Goal: Task Accomplishment & Management: Complete application form

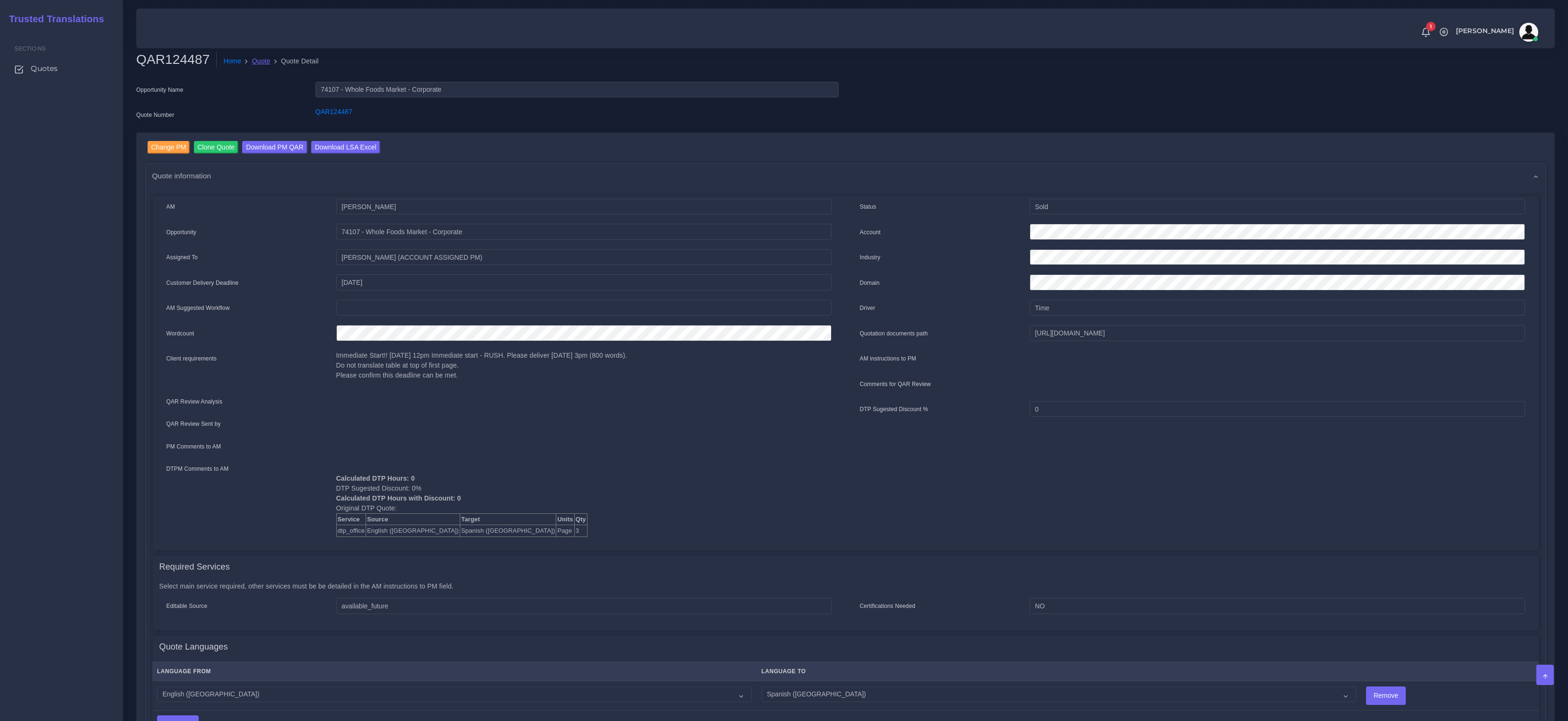
click at [260, 58] on link "Quote" at bounding box center [261, 61] width 18 height 10
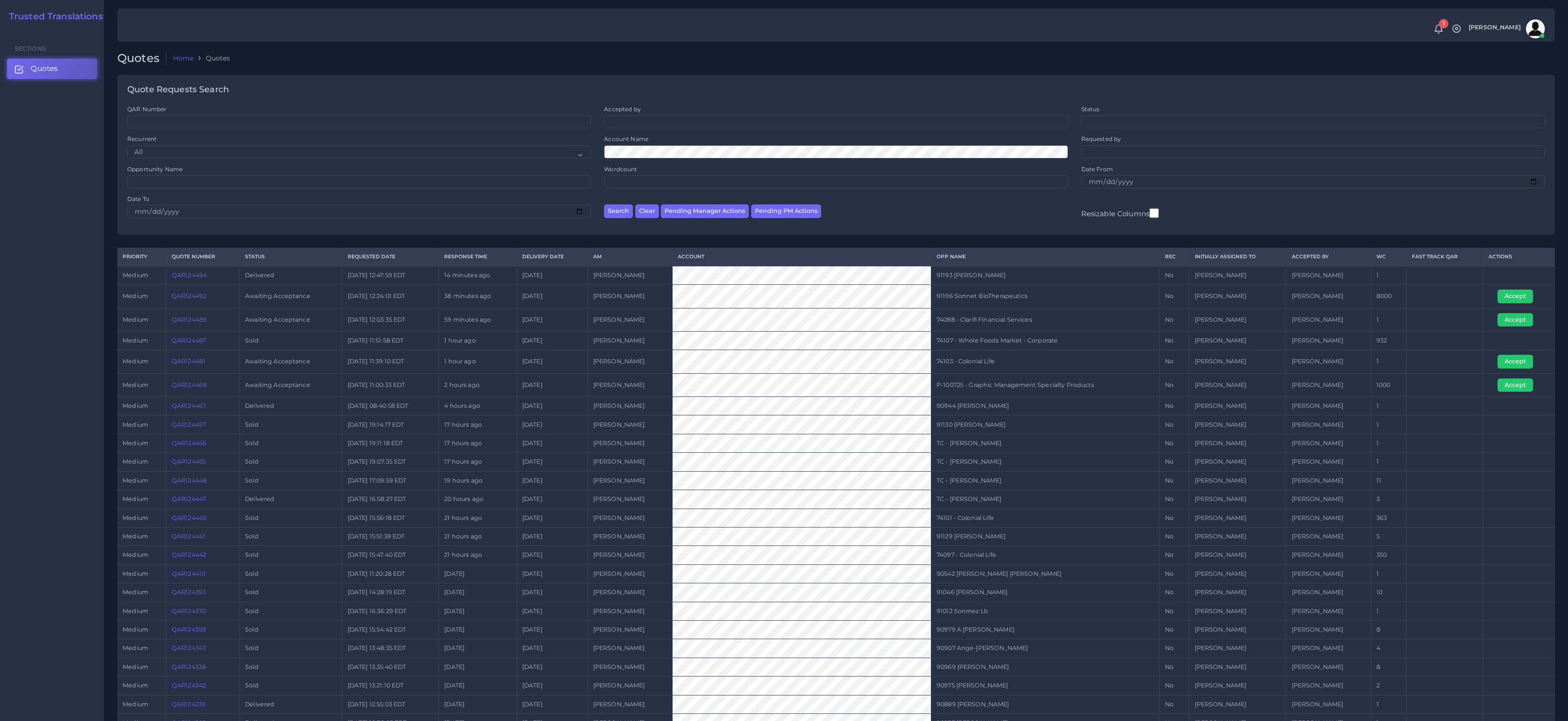
click at [201, 297] on link "QAR124492" at bounding box center [189, 296] width 35 height 7
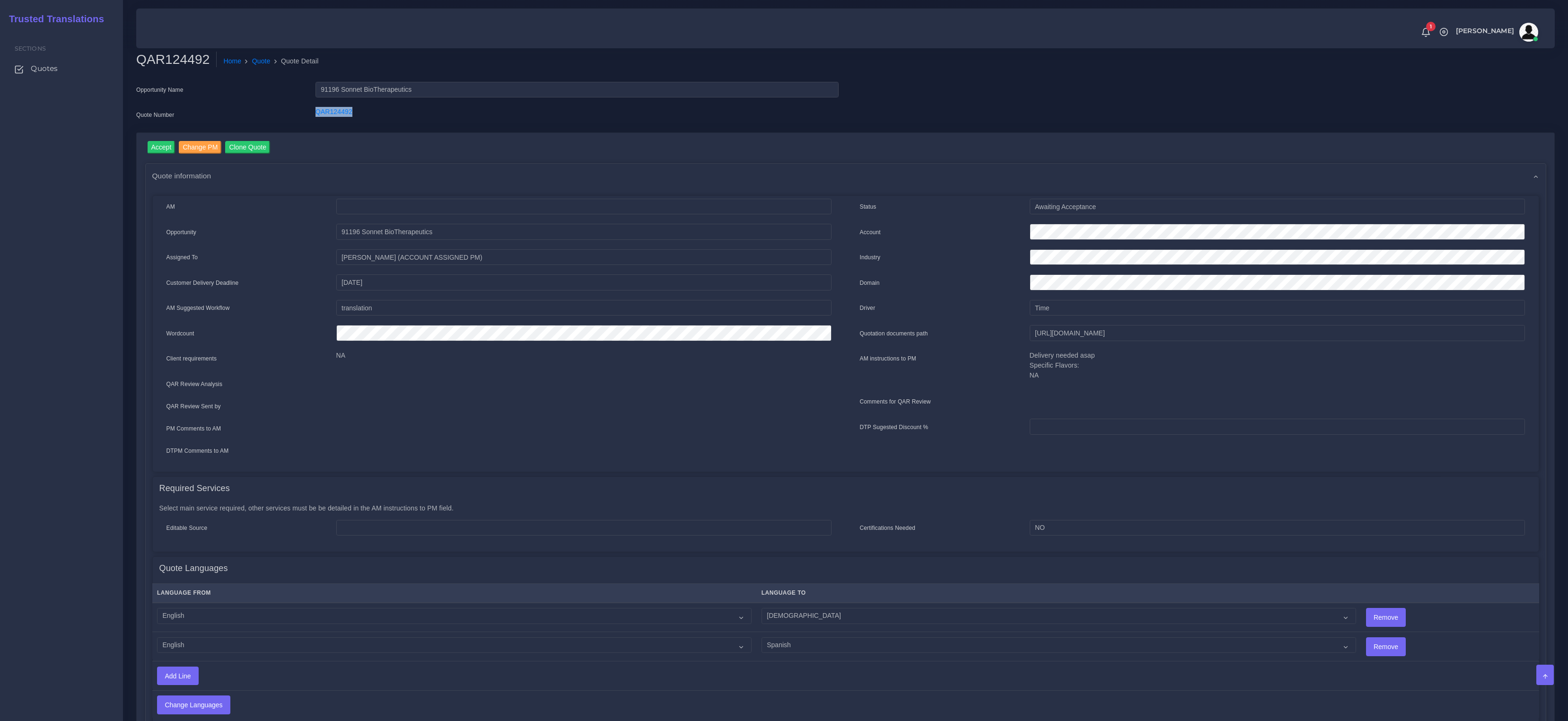
drag, startPoint x: 363, startPoint y: 113, endPoint x: 302, endPoint y: 113, distance: 61.0
click at [302, 113] on div "Quote Number QAR124492" at bounding box center [487, 116] width 716 height 19
copy div "QAR124492"
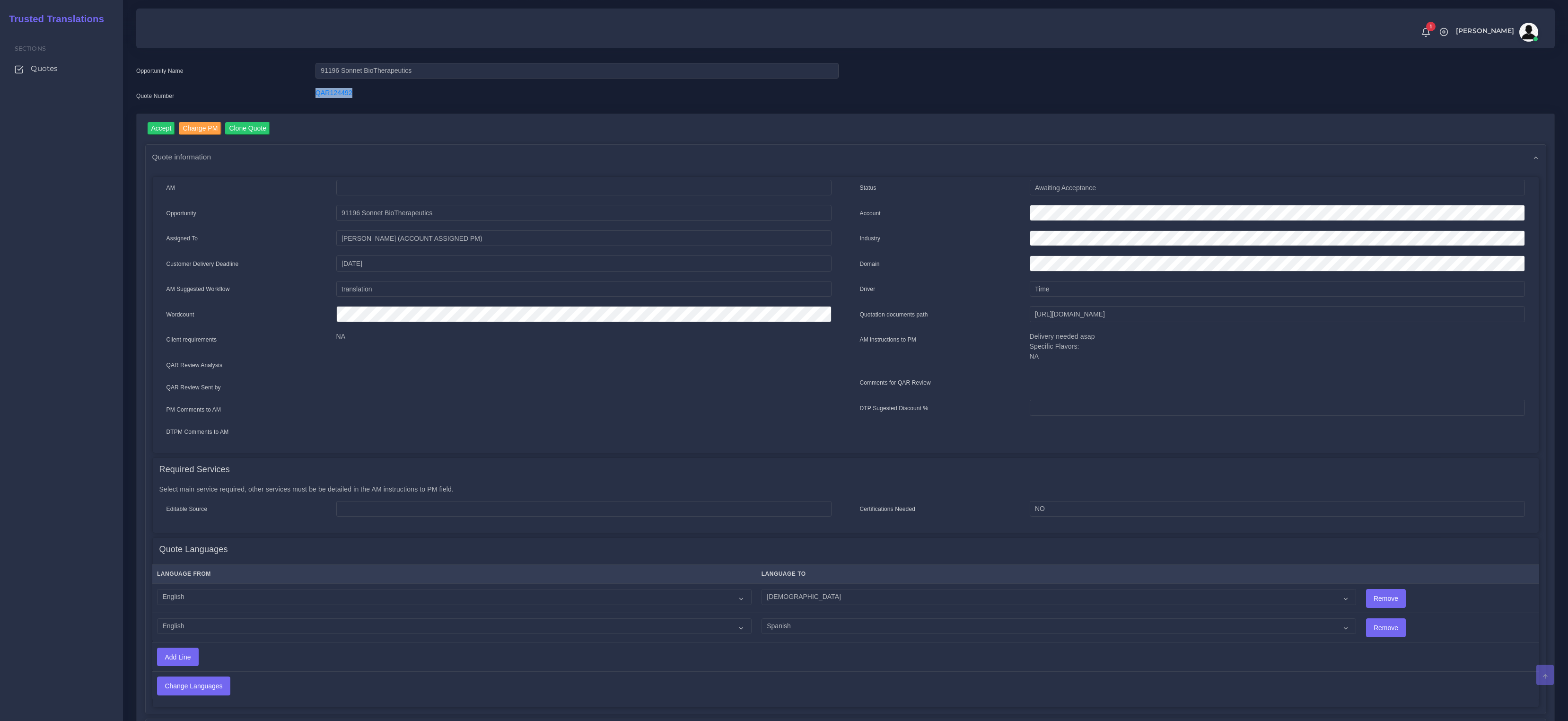
scroll to position [29, 0]
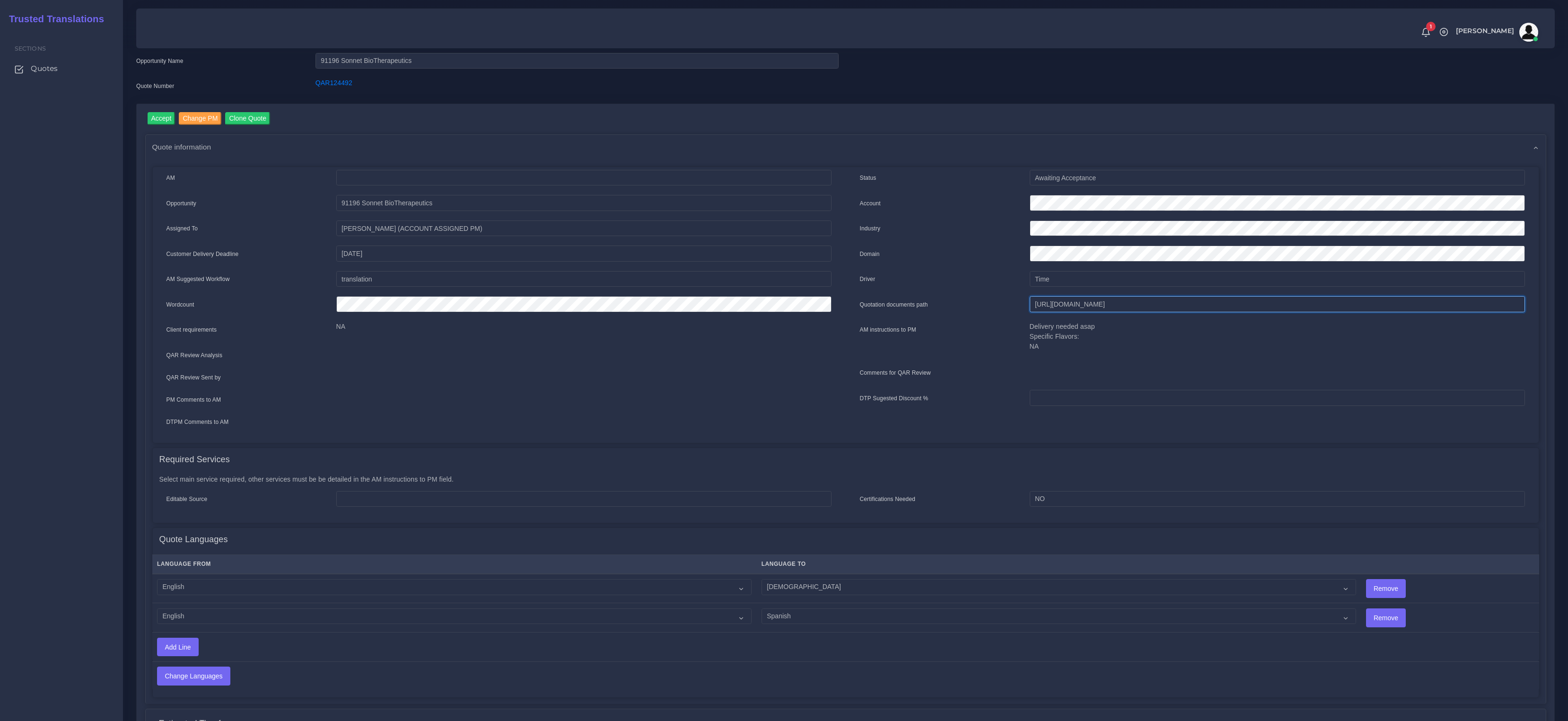
click at [1101, 309] on input "[URL][DOMAIN_NAME]" at bounding box center [1278, 304] width 495 height 16
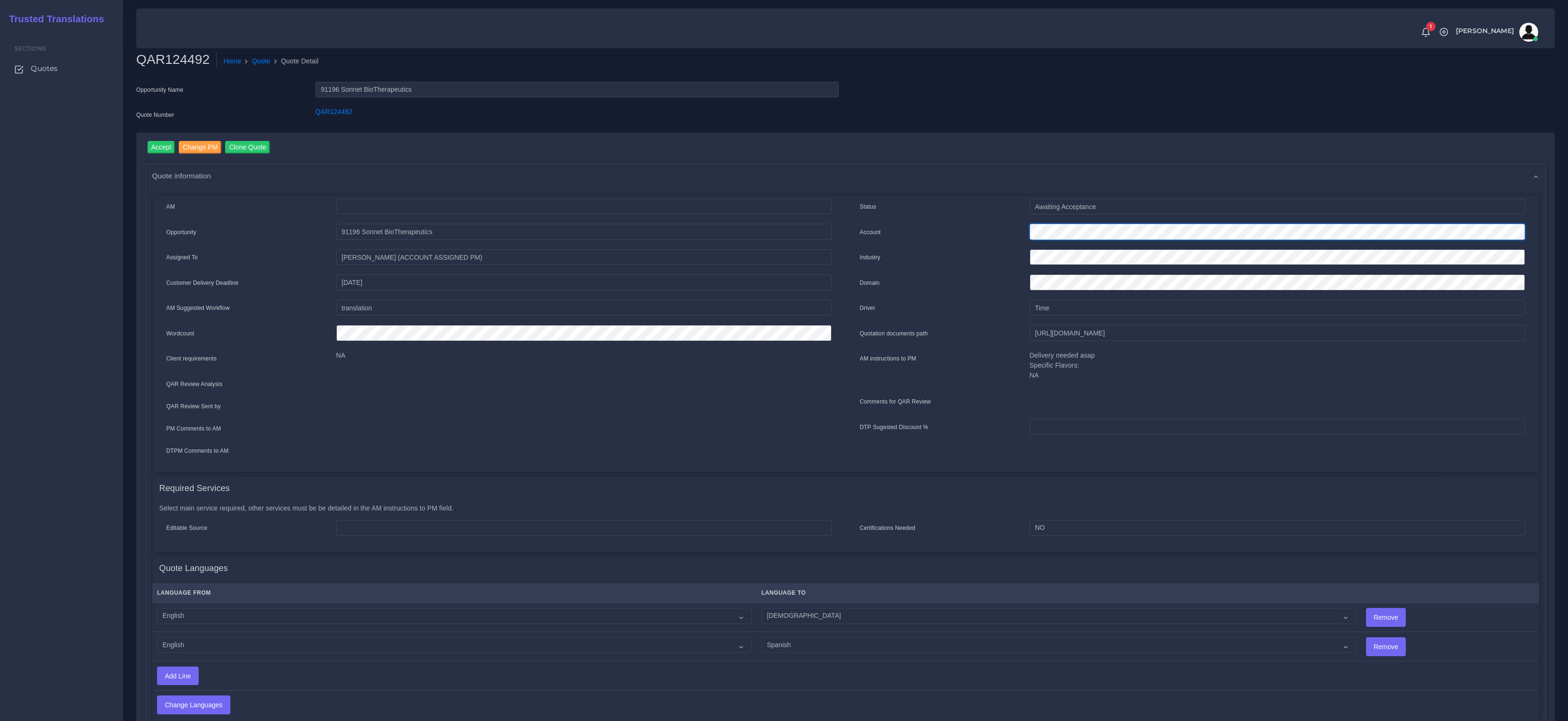
click at [914, 222] on div "Status Awaiting Acceptance Account Industry Domain Driver" at bounding box center [1192, 332] width 693 height 267
click at [156, 142] on input "Accept" at bounding box center [161, 147] width 28 height 13
drag, startPoint x: 397, startPoint y: 118, endPoint x: 304, endPoint y: 111, distance: 93.3
click at [304, 111] on div "Quote Number QAR124492" at bounding box center [487, 116] width 716 height 19
copy div "QAR124492"
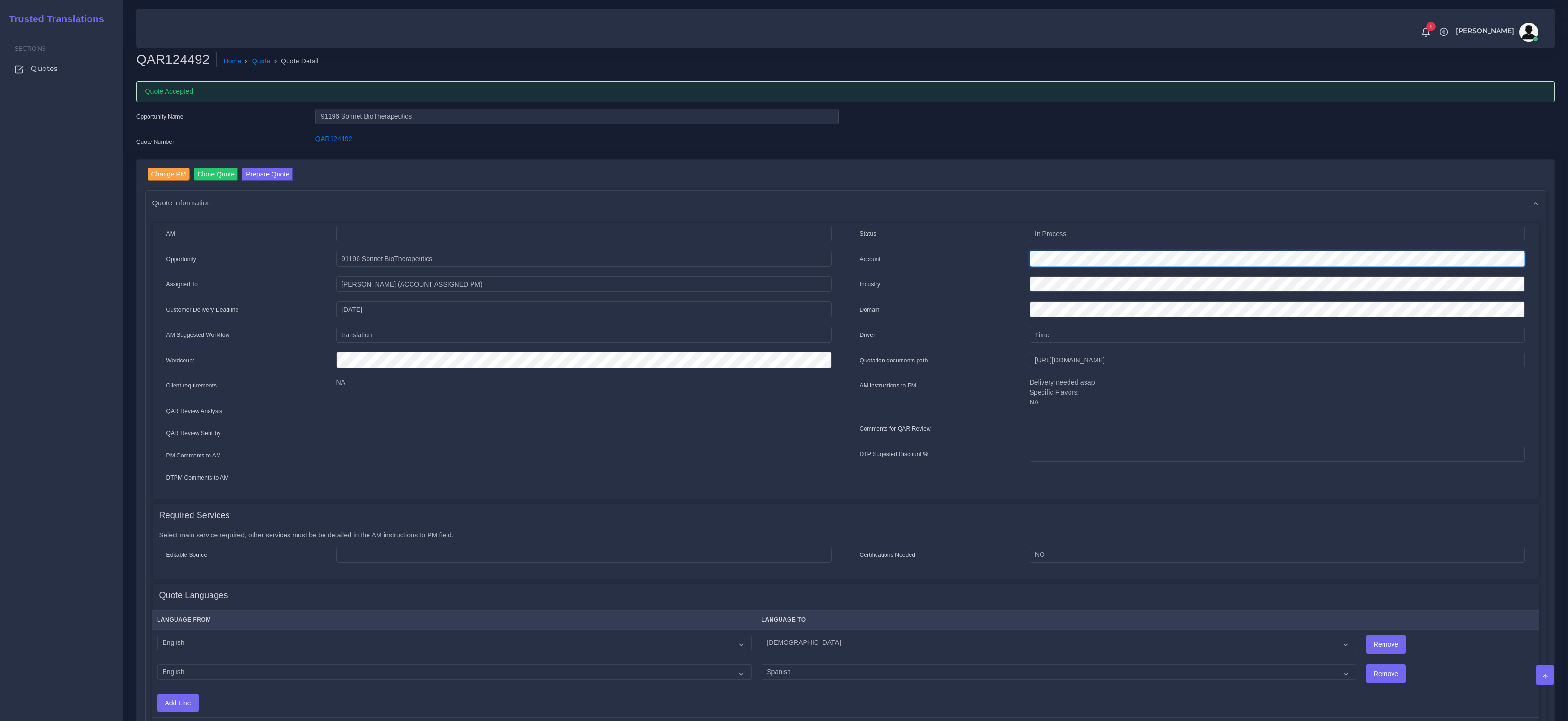
click at [965, 255] on div "Account" at bounding box center [1192, 260] width 679 height 19
click at [270, 171] on button "Prepare Quote" at bounding box center [268, 174] width 51 height 13
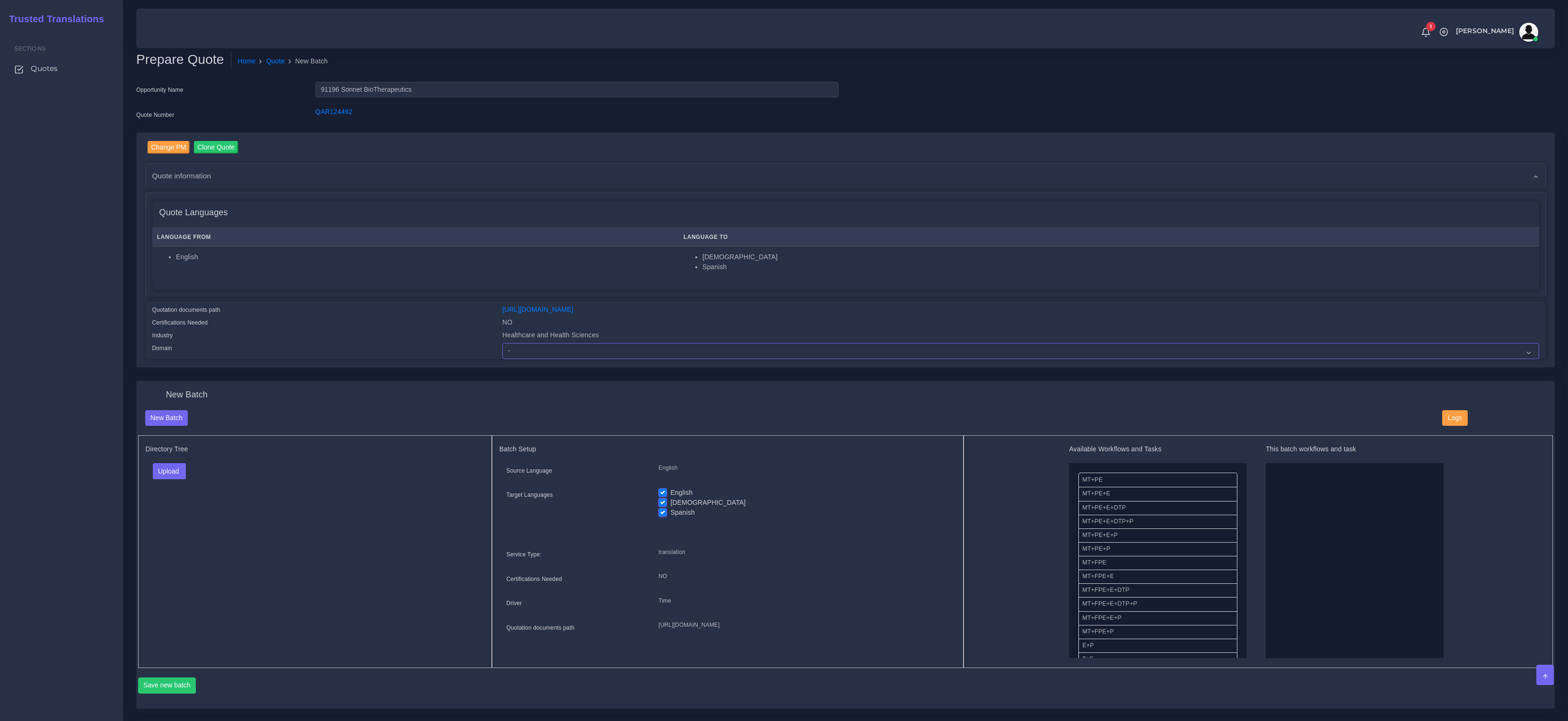
click at [596, 356] on select "- Advertising and Media Agriculture, Forestry and Fishing Architecture, Buildin…" at bounding box center [1020, 351] width 1037 height 16
select select "Healthcare and Health Sciences"
click at [502, 343] on select "- Advertising and Media Agriculture, Forestry and Fishing Architecture, Buildin…" at bounding box center [1020, 351] width 1037 height 16
click at [390, 480] on div "Upload Folder Files un/check all" at bounding box center [315, 474] width 338 height 23
drag, startPoint x: 175, startPoint y: 468, endPoint x: 173, endPoint y: 473, distance: 5.4
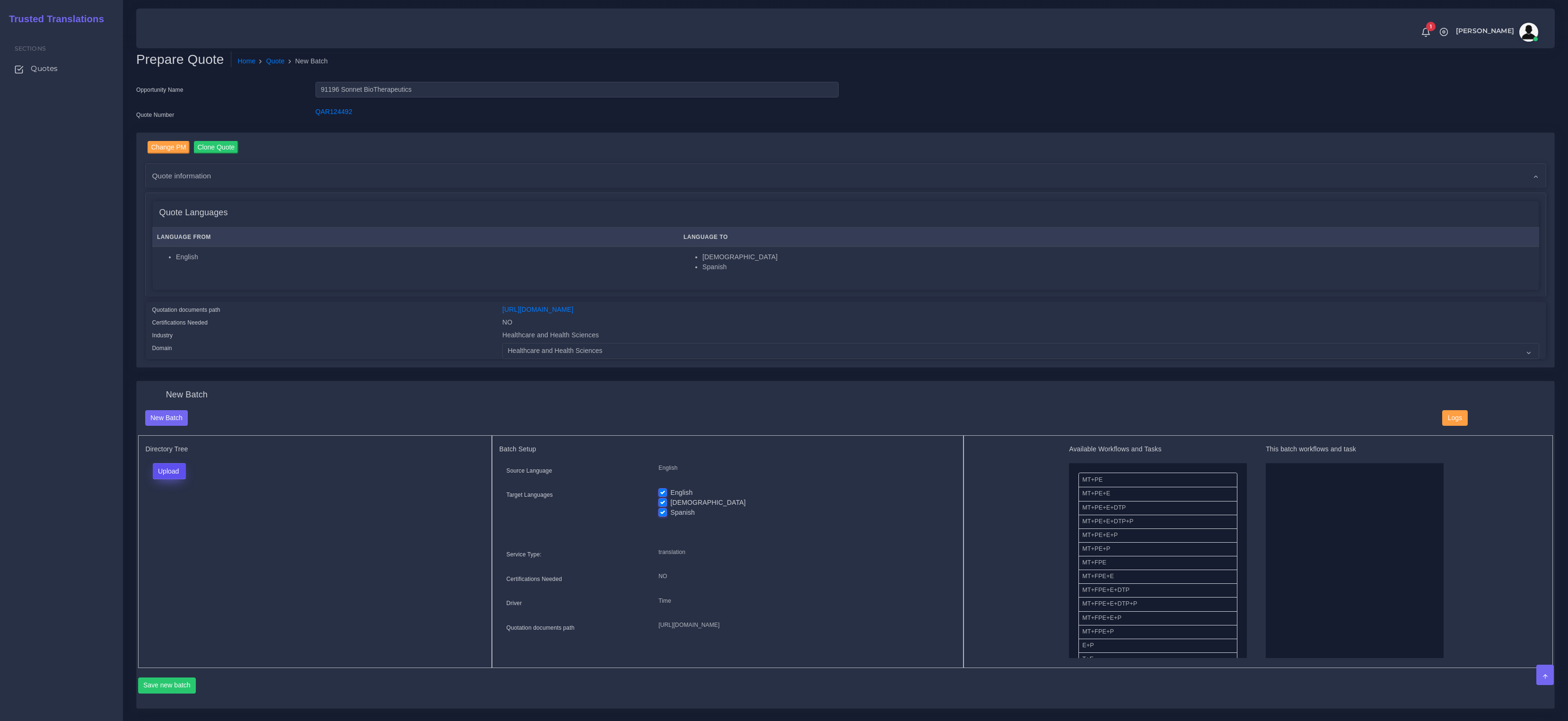
click at [175, 468] on button "Upload" at bounding box center [169, 471] width 33 height 16
click at [173, 502] on label "Files" at bounding box center [186, 507] width 65 height 12
drag, startPoint x: 663, startPoint y: 484, endPoint x: 661, endPoint y: 490, distance: 6.3
click at [663, 483] on div "Source Language English Target Languages English Korean Spanish NO Time" at bounding box center [728, 551] width 457 height 175
drag, startPoint x: 661, startPoint y: 490, endPoint x: 657, endPoint y: 510, distance: 20.4
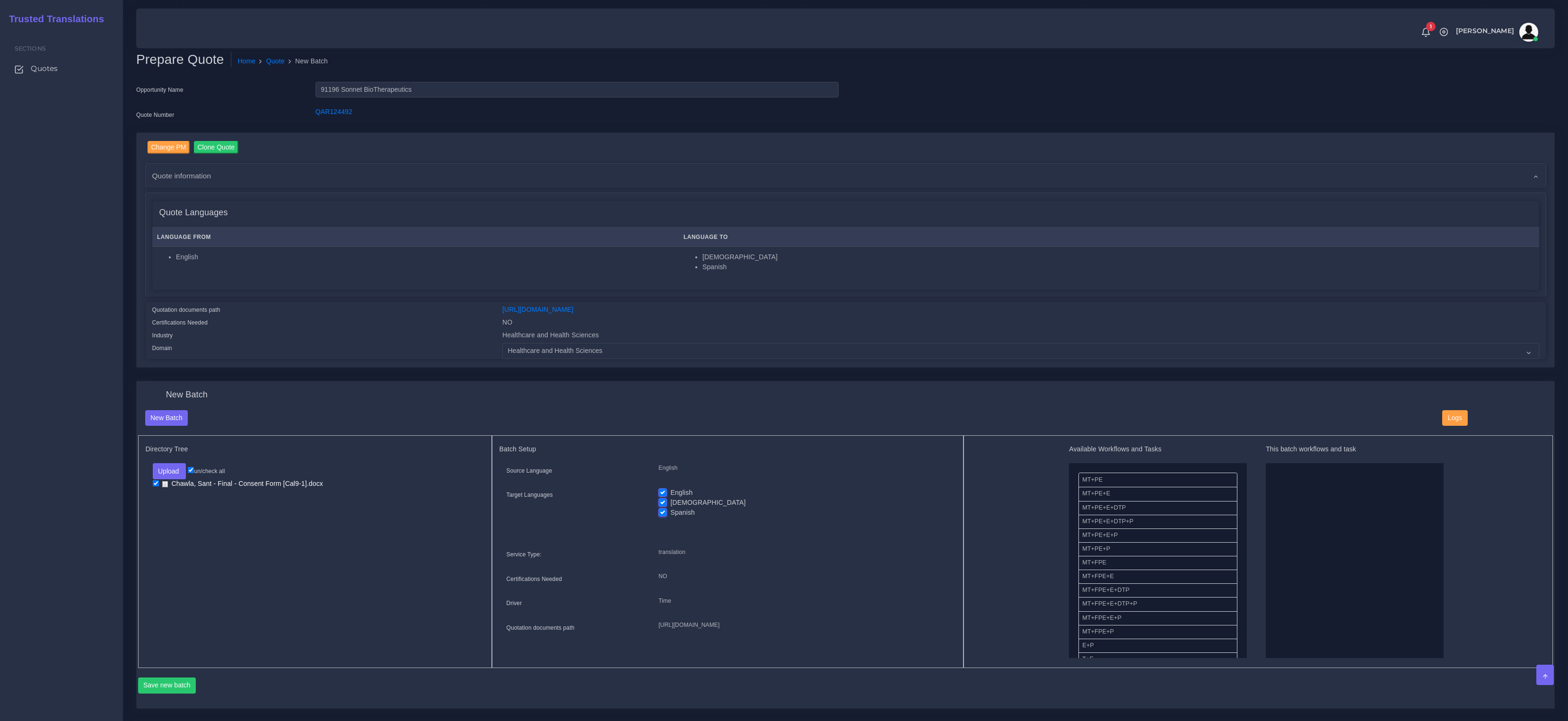
click at [670, 490] on label "English" at bounding box center [681, 493] width 23 height 10
click at [661, 490] on input "English" at bounding box center [663, 492] width 9 height 9
checkbox input "false"
click at [670, 508] on label "Spanish" at bounding box center [682, 513] width 24 height 10
click at [661, 508] on input "Spanish" at bounding box center [663, 512] width 9 height 9
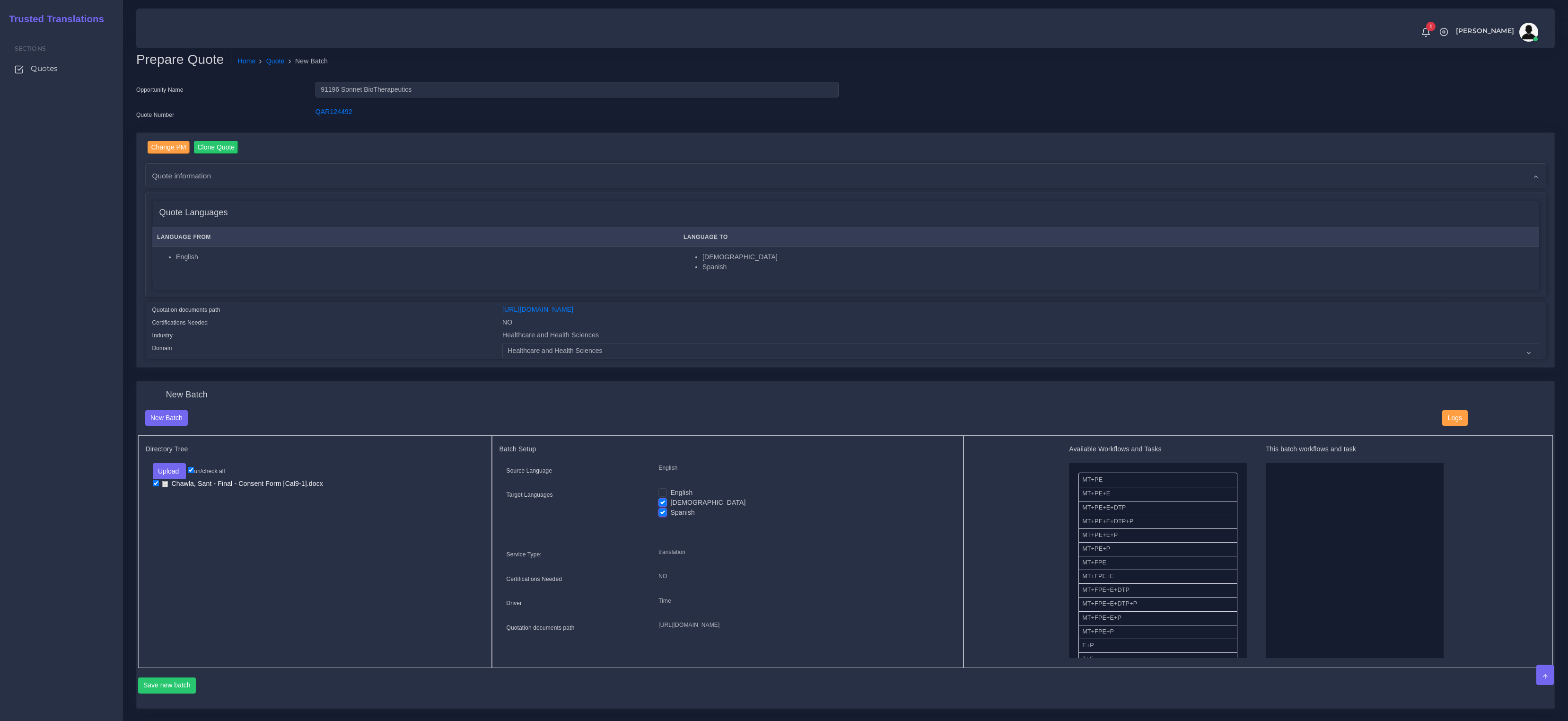
checkbox input "false"
drag, startPoint x: 1117, startPoint y: 479, endPoint x: 1325, endPoint y: 510, distance: 210.3
drag, startPoint x: 1114, startPoint y: 610, endPoint x: 1279, endPoint y: 610, distance: 165.0
drag, startPoint x: 162, startPoint y: 691, endPoint x: 178, endPoint y: 676, distance: 21.9
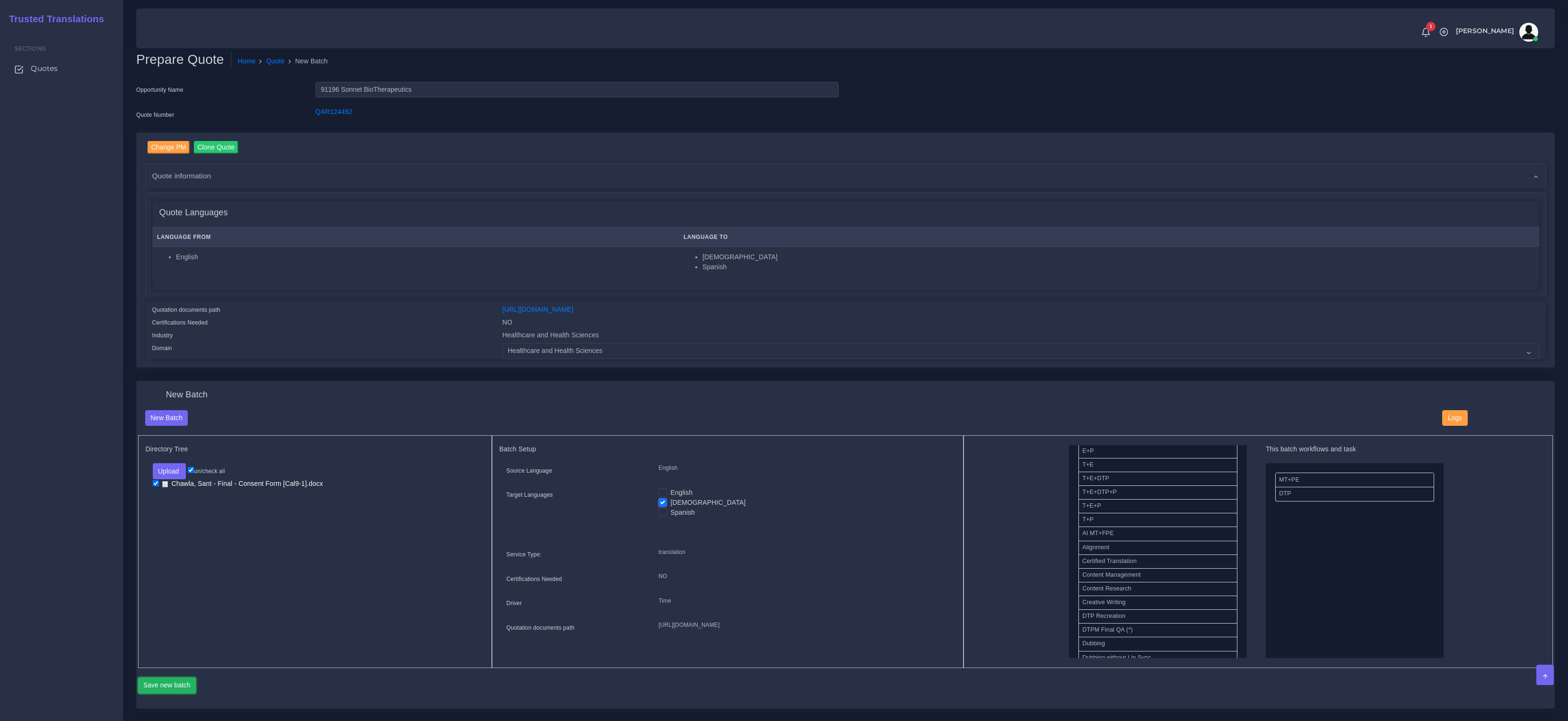
click at [163, 691] on button "Save new batch" at bounding box center [167, 686] width 58 height 16
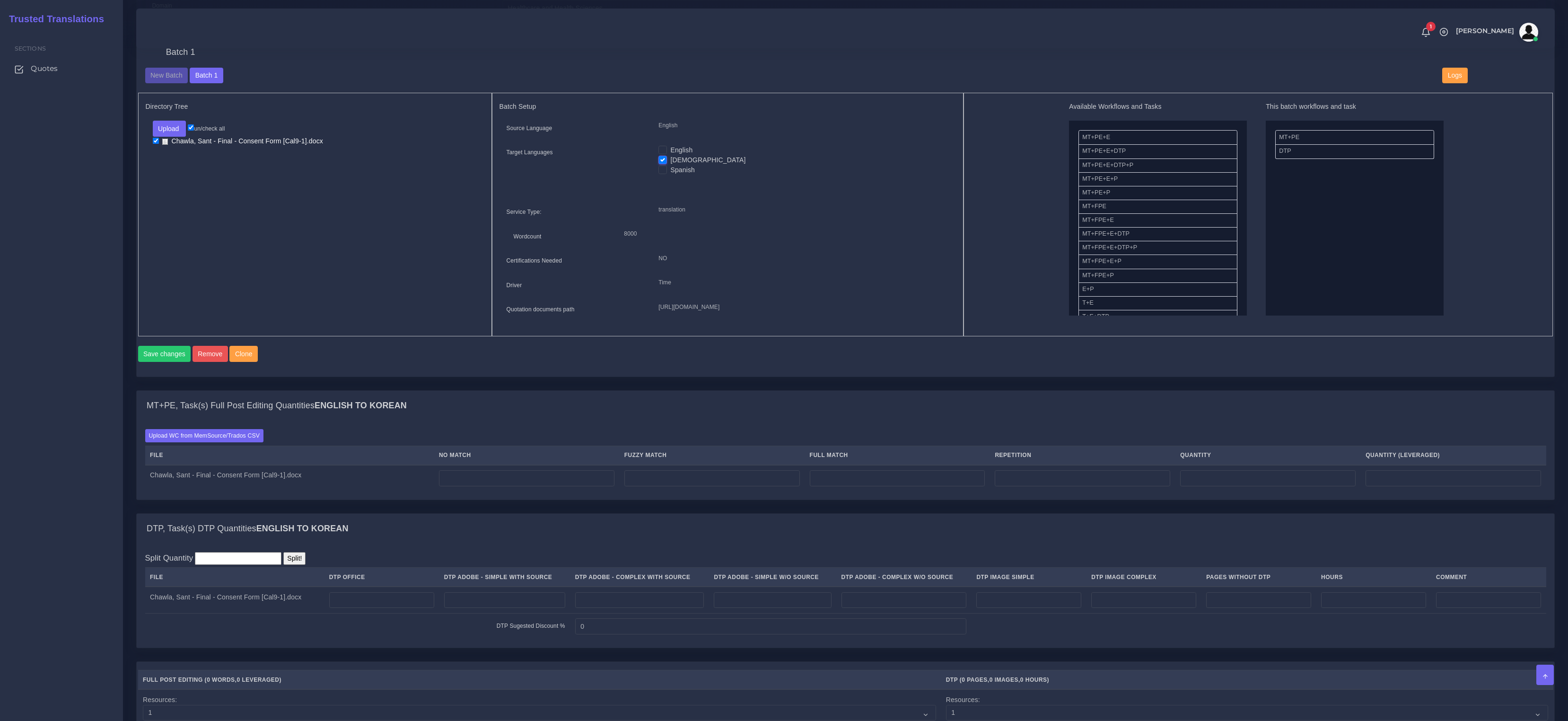
scroll to position [298, 0]
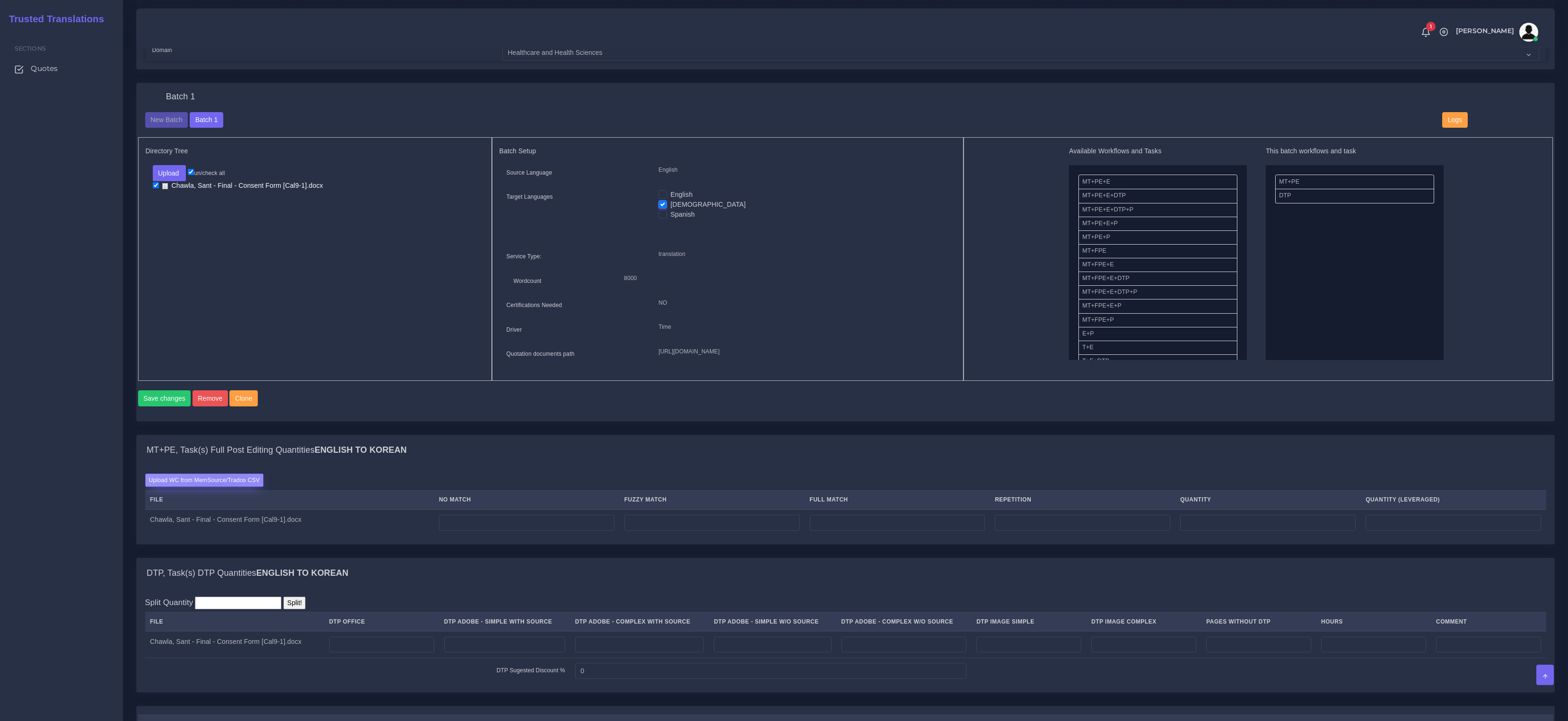
click at [222, 487] on label "Upload WC from MemSource/Trados CSV" at bounding box center [205, 480] width 119 height 13
click at [0, 0] on input "Upload WC from MemSource/Trados CSV" at bounding box center [0, 0] width 0 height 0
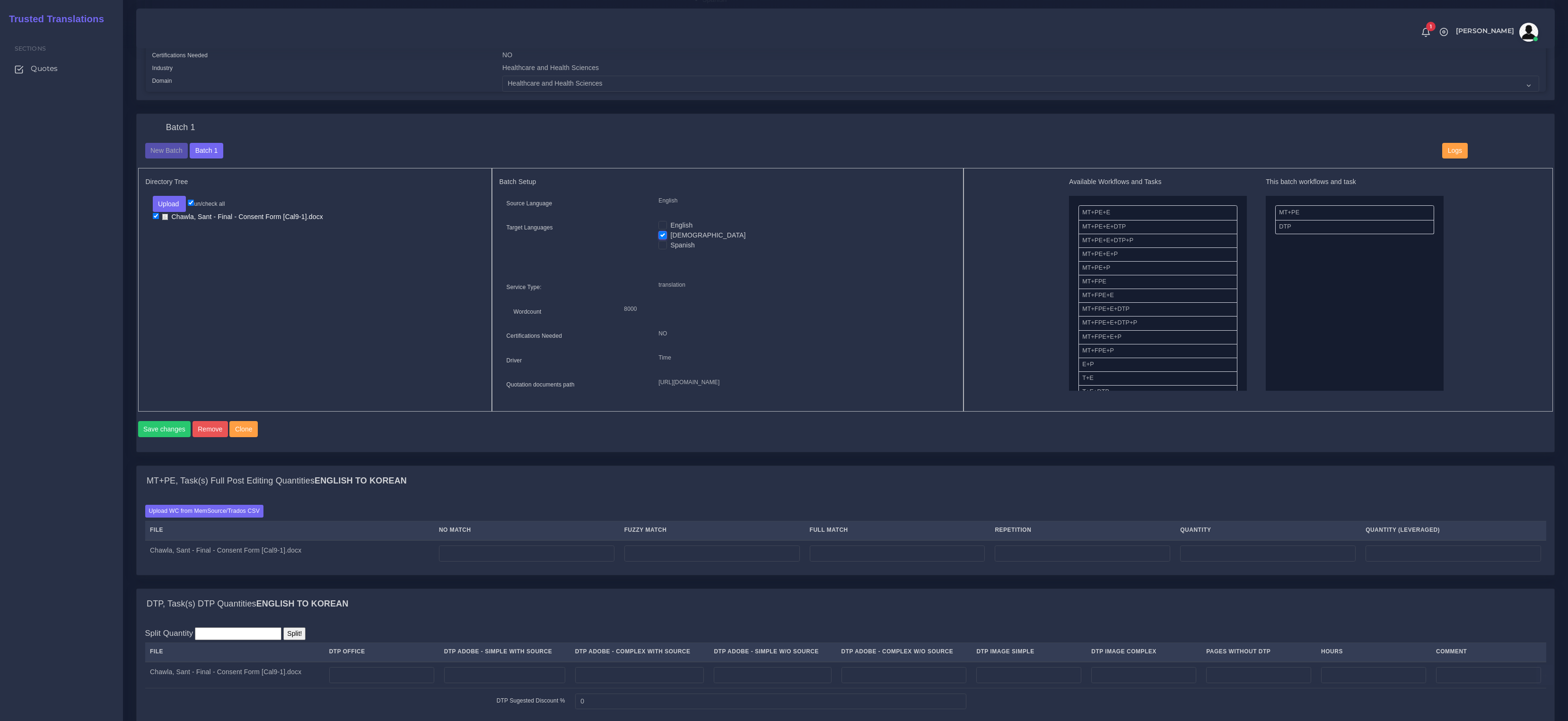
scroll to position [438, 0]
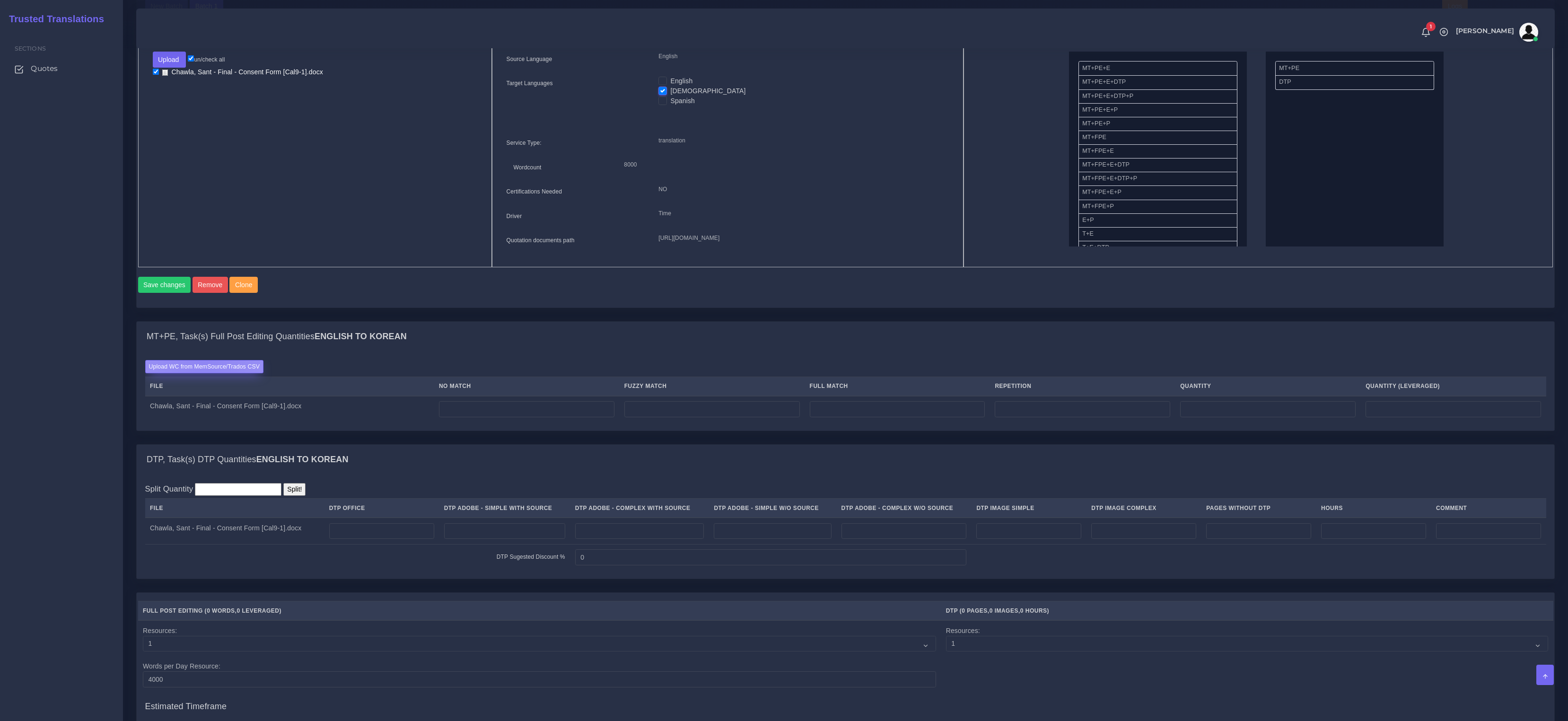
click at [205, 373] on label "Upload WC from MemSource/Trados CSV" at bounding box center [205, 366] width 119 height 13
click at [0, 0] on input "Upload WC from MemSource/Trados CSV" at bounding box center [0, 0] width 0 height 0
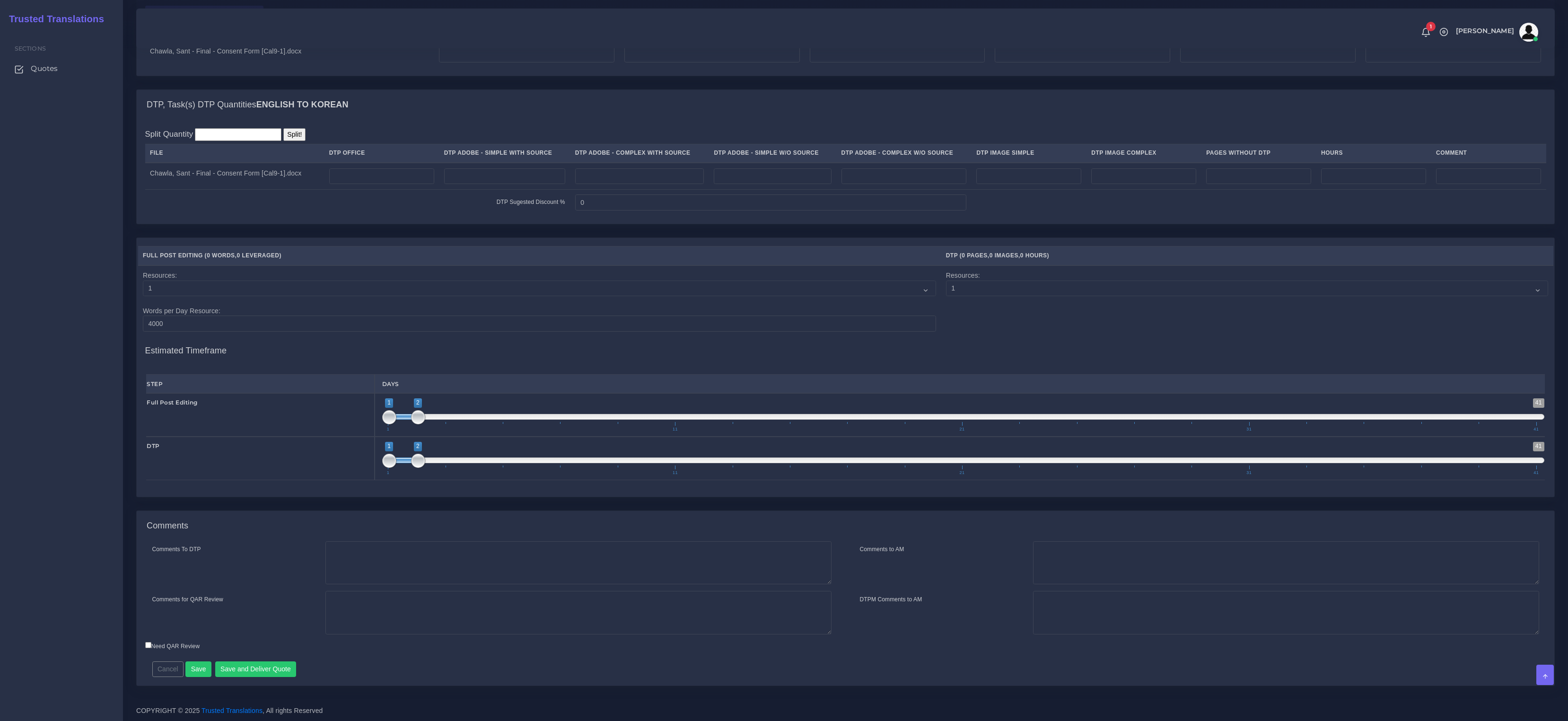
scroll to position [403, 0]
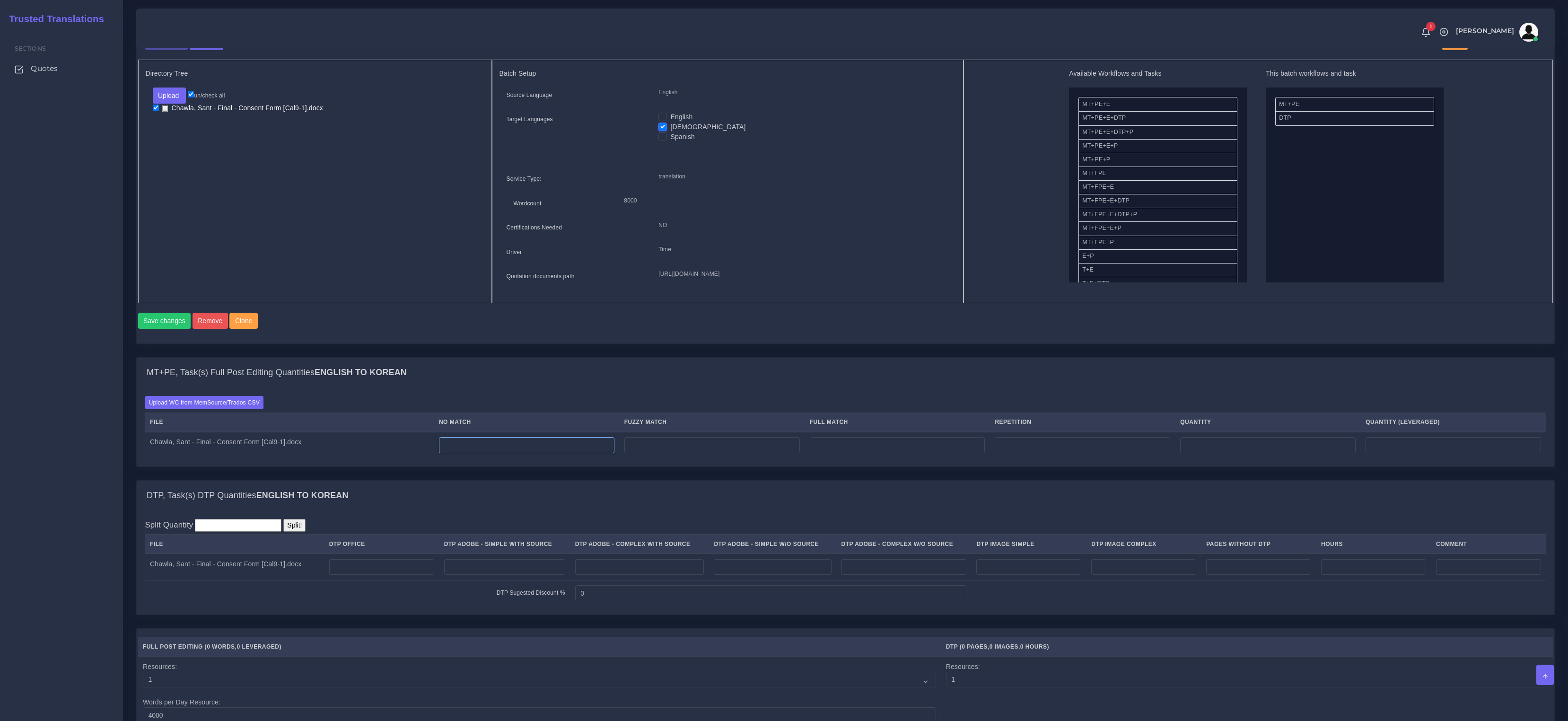
click at [508, 453] on input "number" at bounding box center [527, 445] width 175 height 16
paste input "8060"
type input "8060"
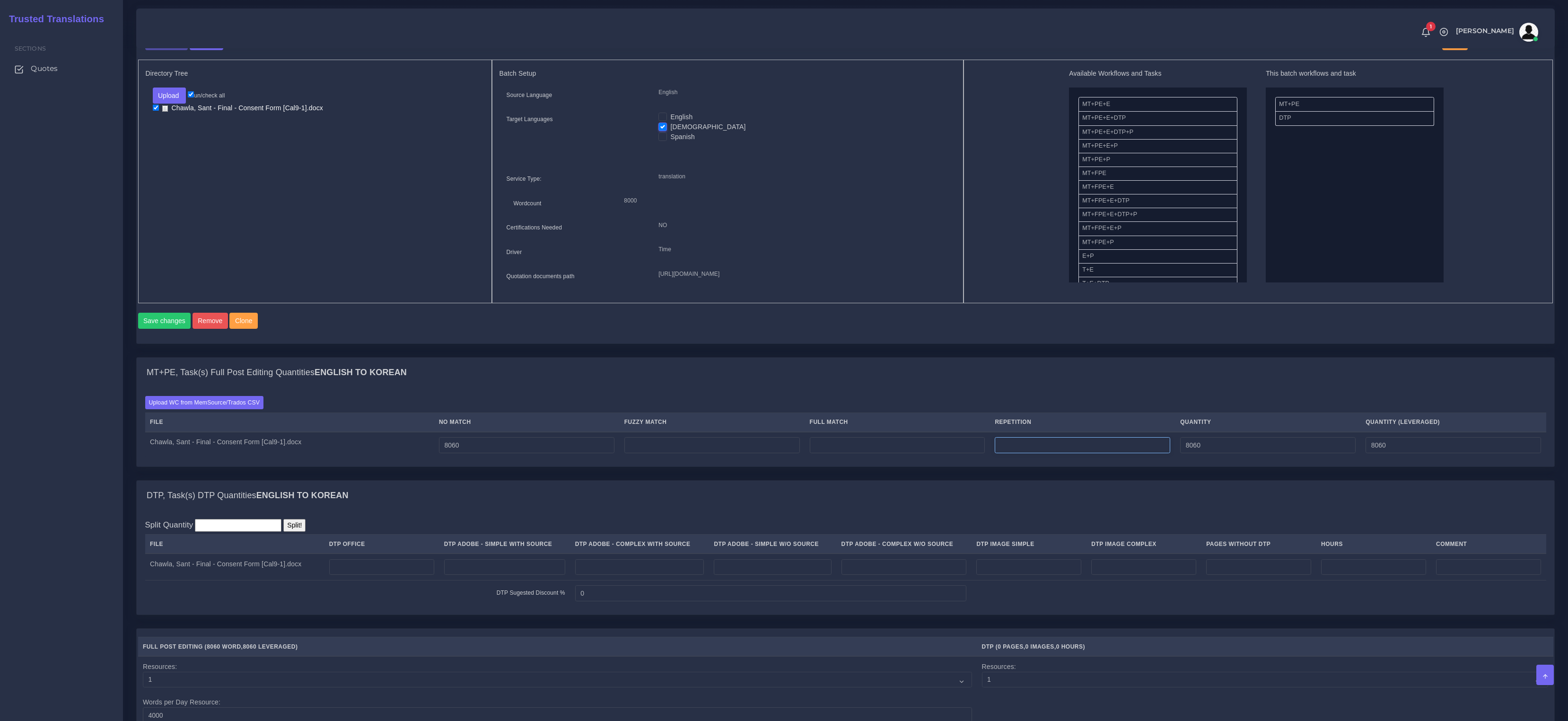
click at [1043, 453] on input "number" at bounding box center [1082, 445] width 175 height 16
paste input "71"
type input "71"
type input "8131"
type input "8077"
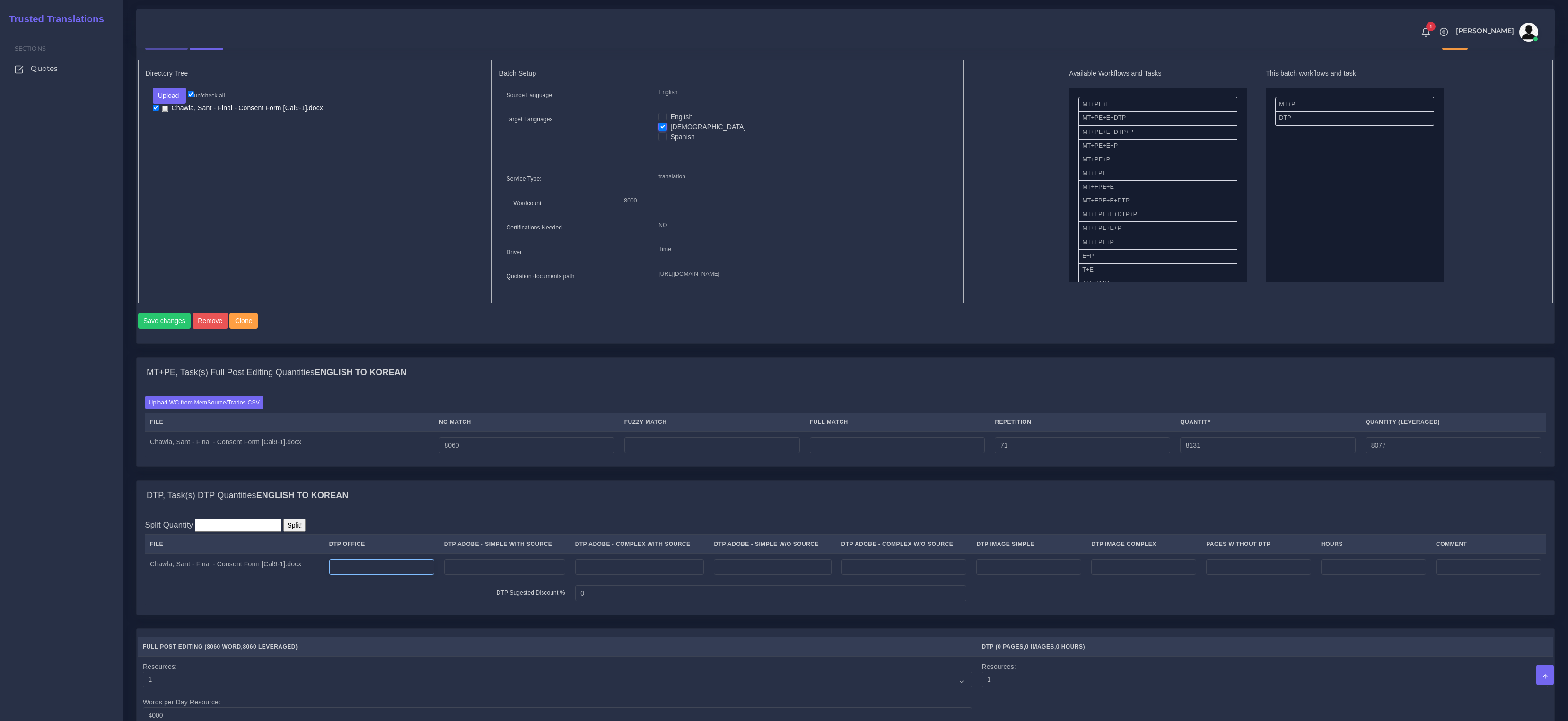
click at [362, 575] on input "number" at bounding box center [382, 568] width 105 height 16
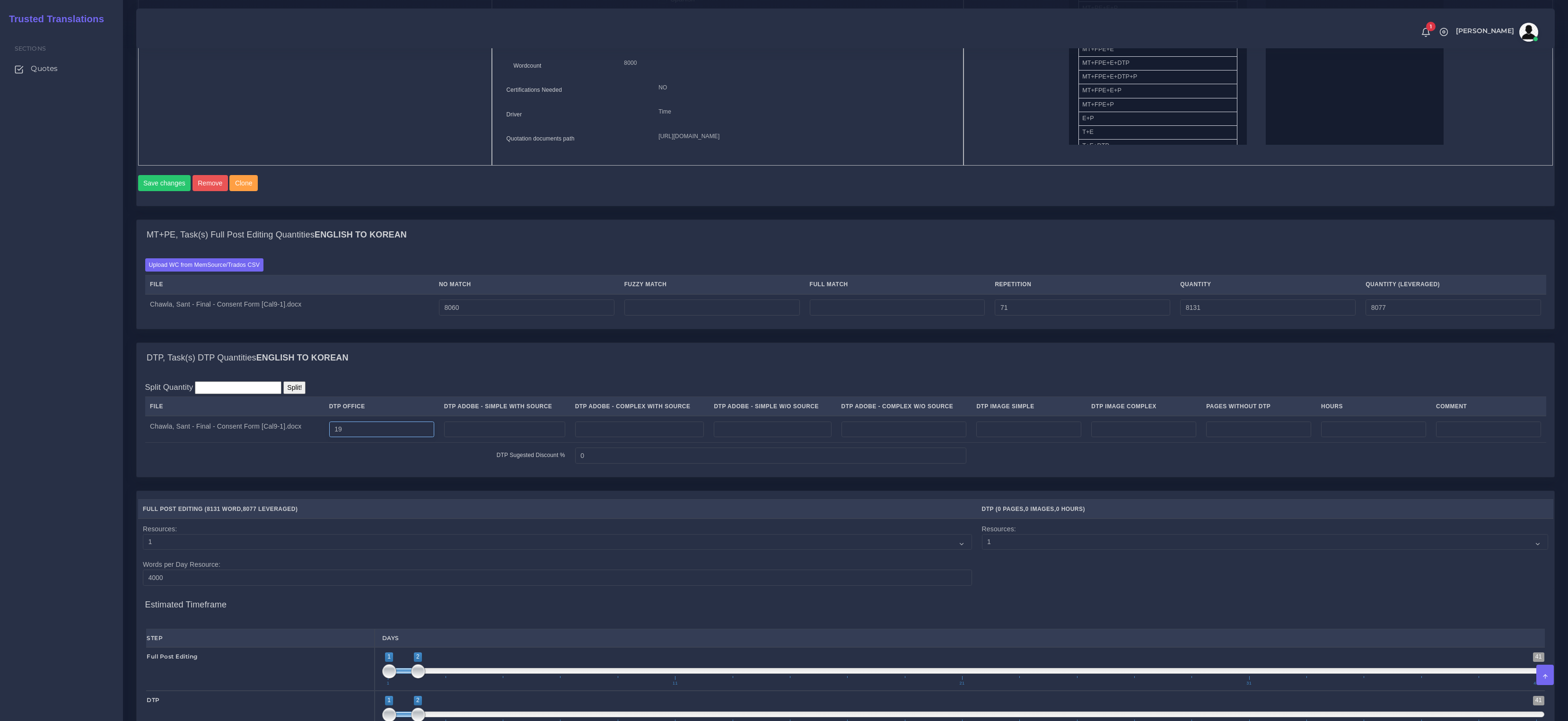
scroll to position [807, 0]
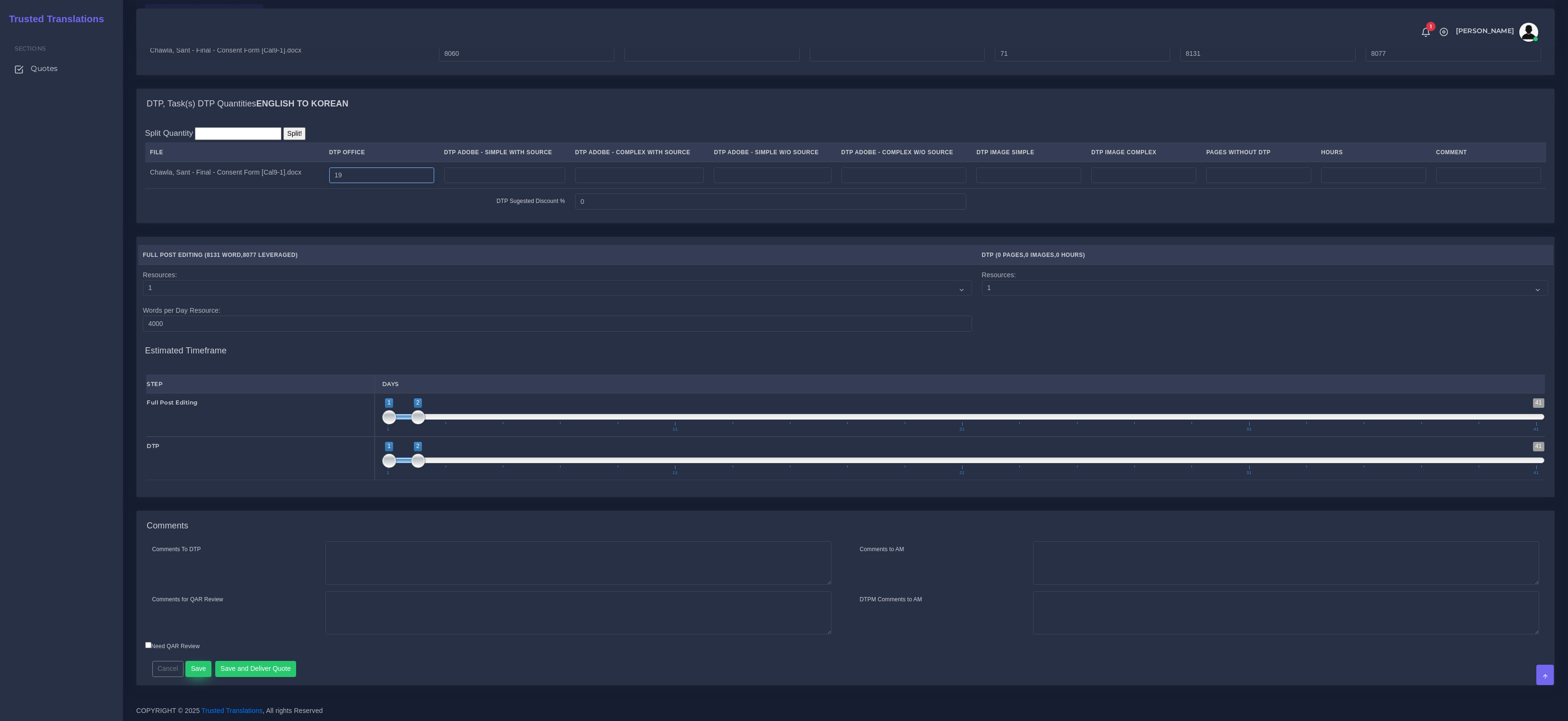
type input "19"
click at [190, 670] on button "Save" at bounding box center [198, 669] width 26 height 16
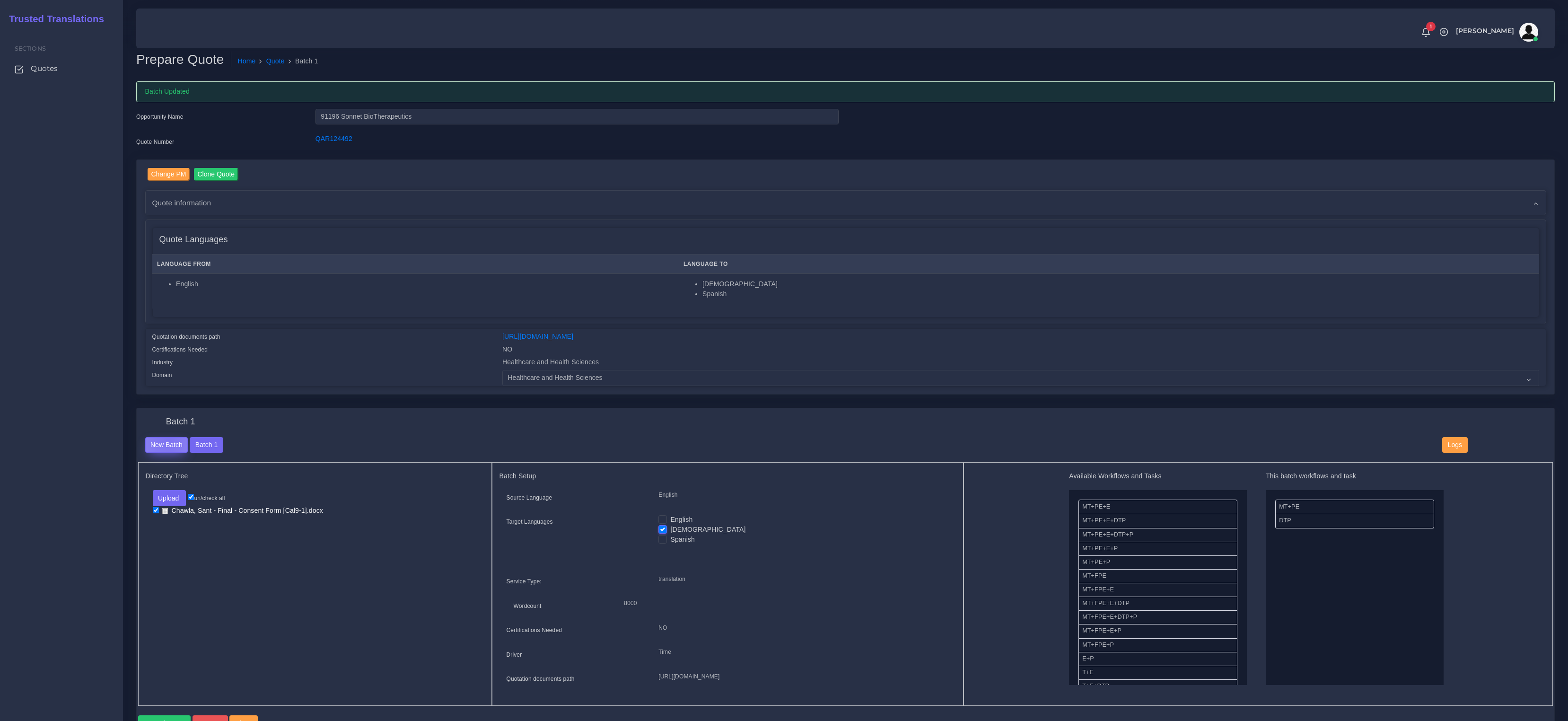
click at [168, 440] on button "New Batch" at bounding box center [167, 445] width 43 height 16
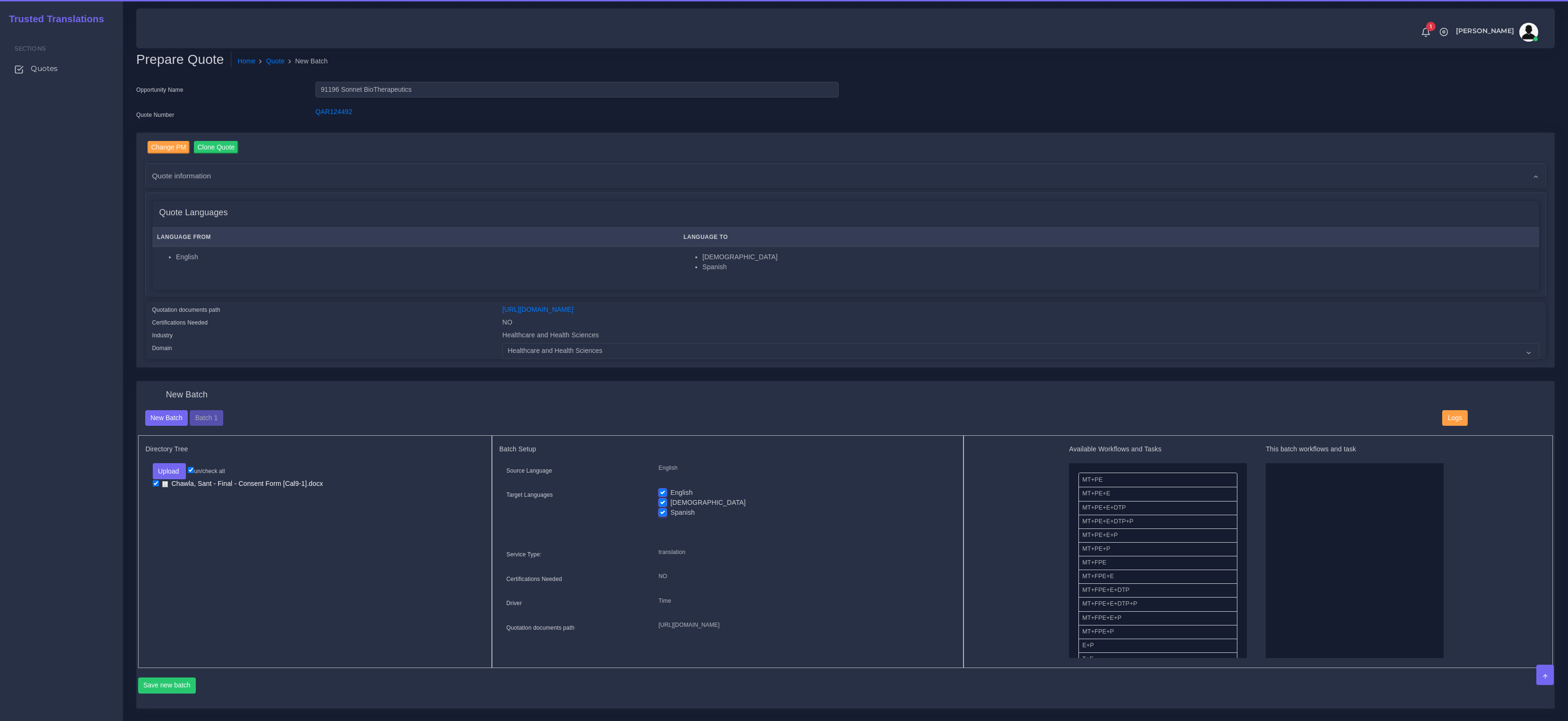
drag, startPoint x: 661, startPoint y: 501, endPoint x: 663, endPoint y: 490, distance: 11.2
click at [670, 501] on label "Korean" at bounding box center [708, 502] width 75 height 10
click at [662, 501] on input "Korean" at bounding box center [663, 502] width 9 height 9
checkbox input "false"
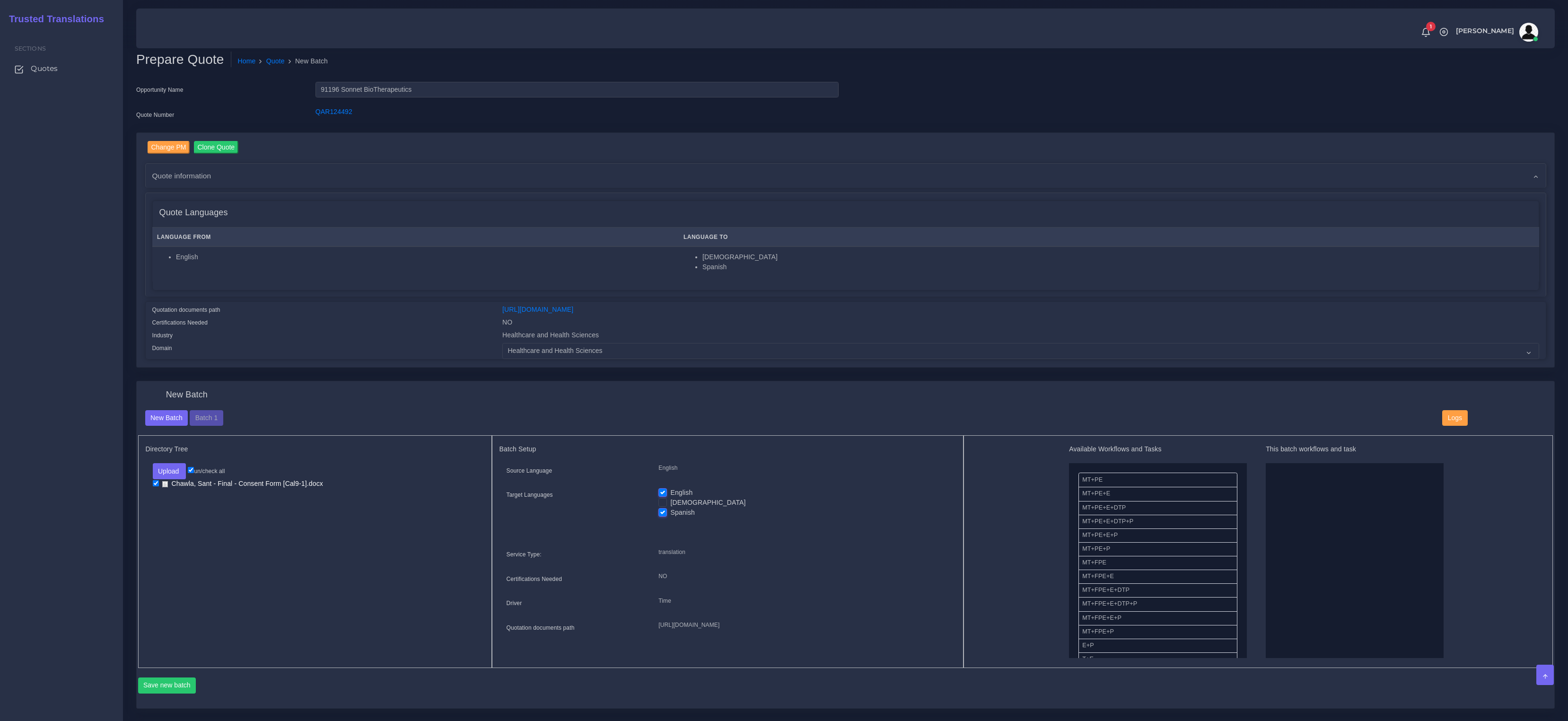
click at [670, 488] on label "English" at bounding box center [681, 493] width 23 height 10
click at [661, 488] on input "English" at bounding box center [663, 492] width 9 height 9
checkbox input "false"
drag, startPoint x: 1132, startPoint y: 479, endPoint x: 1257, endPoint y: 482, distance: 125.0
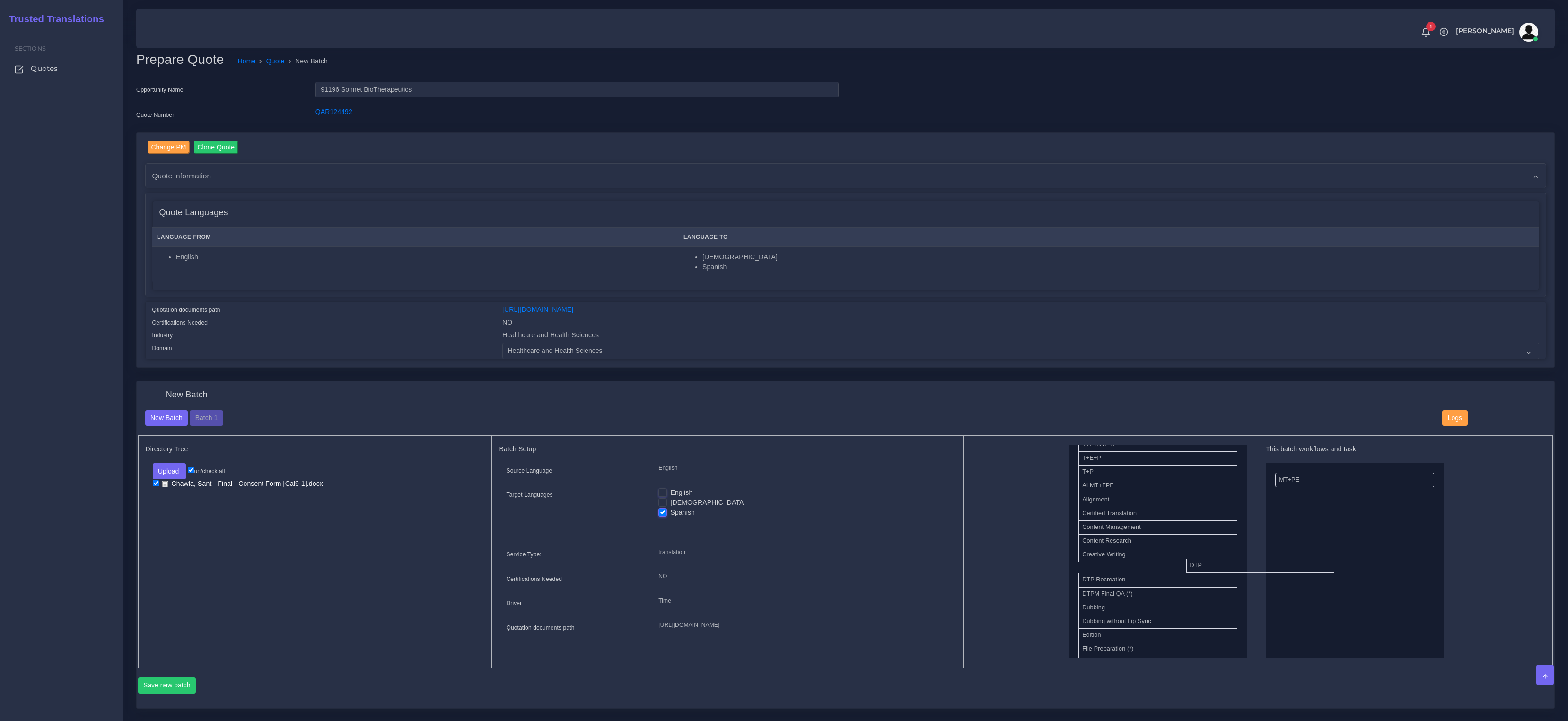
drag, startPoint x: 1092, startPoint y: 559, endPoint x: 1277, endPoint y: 555, distance: 185.0
click at [189, 689] on button "Save new batch" at bounding box center [167, 686] width 58 height 16
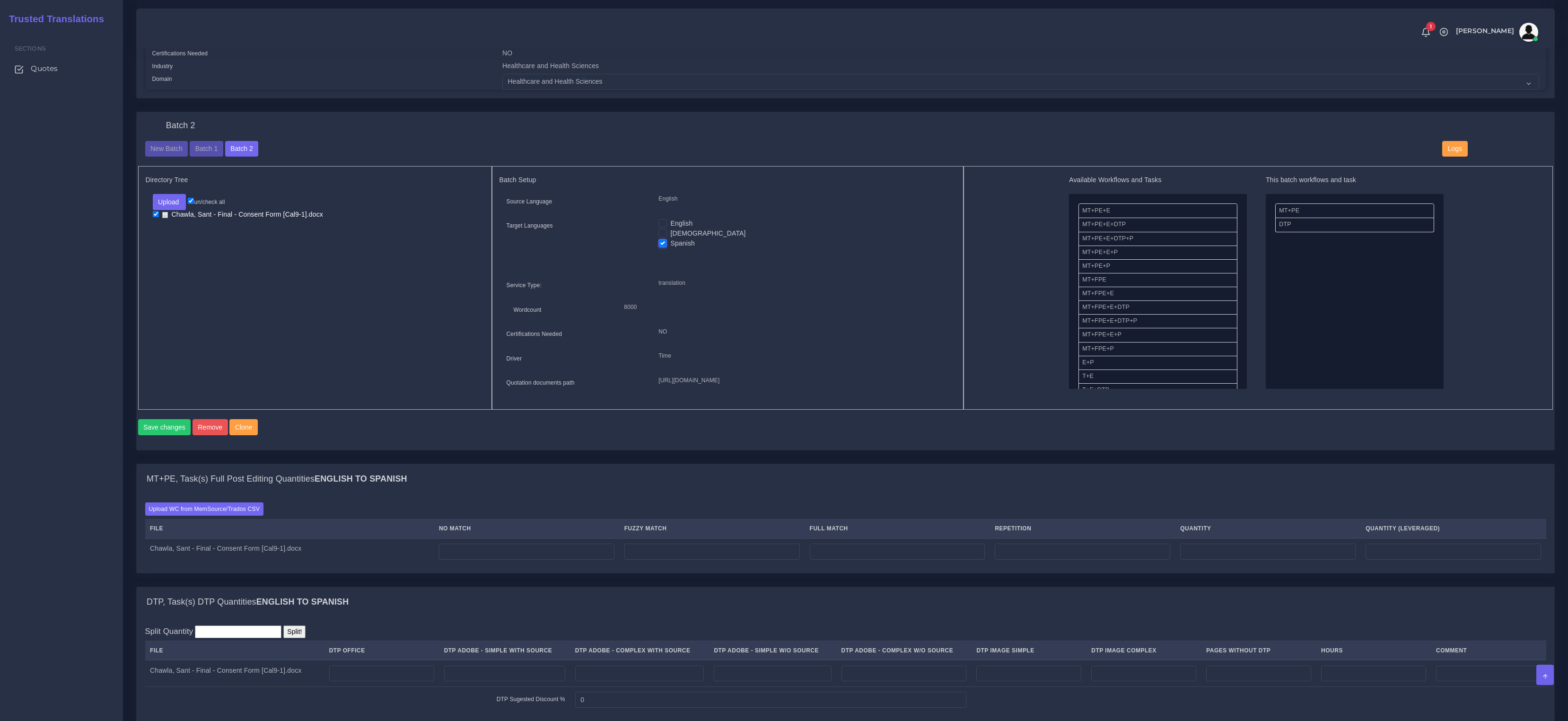
scroll to position [421, 0]
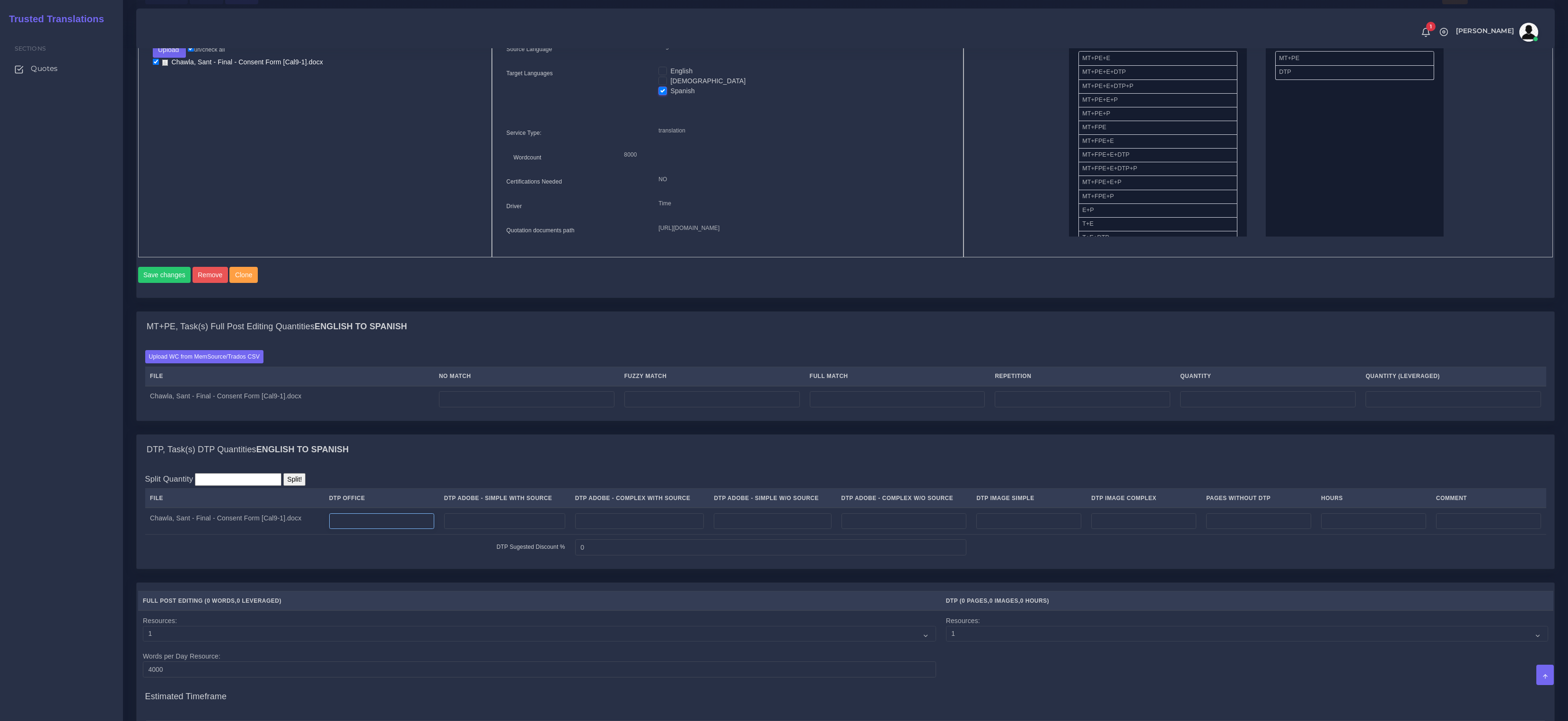
click at [391, 530] on input "number" at bounding box center [382, 521] width 105 height 16
click at [544, 407] on input "number" at bounding box center [527, 399] width 175 height 16
paste input "8060"
type input "8060"
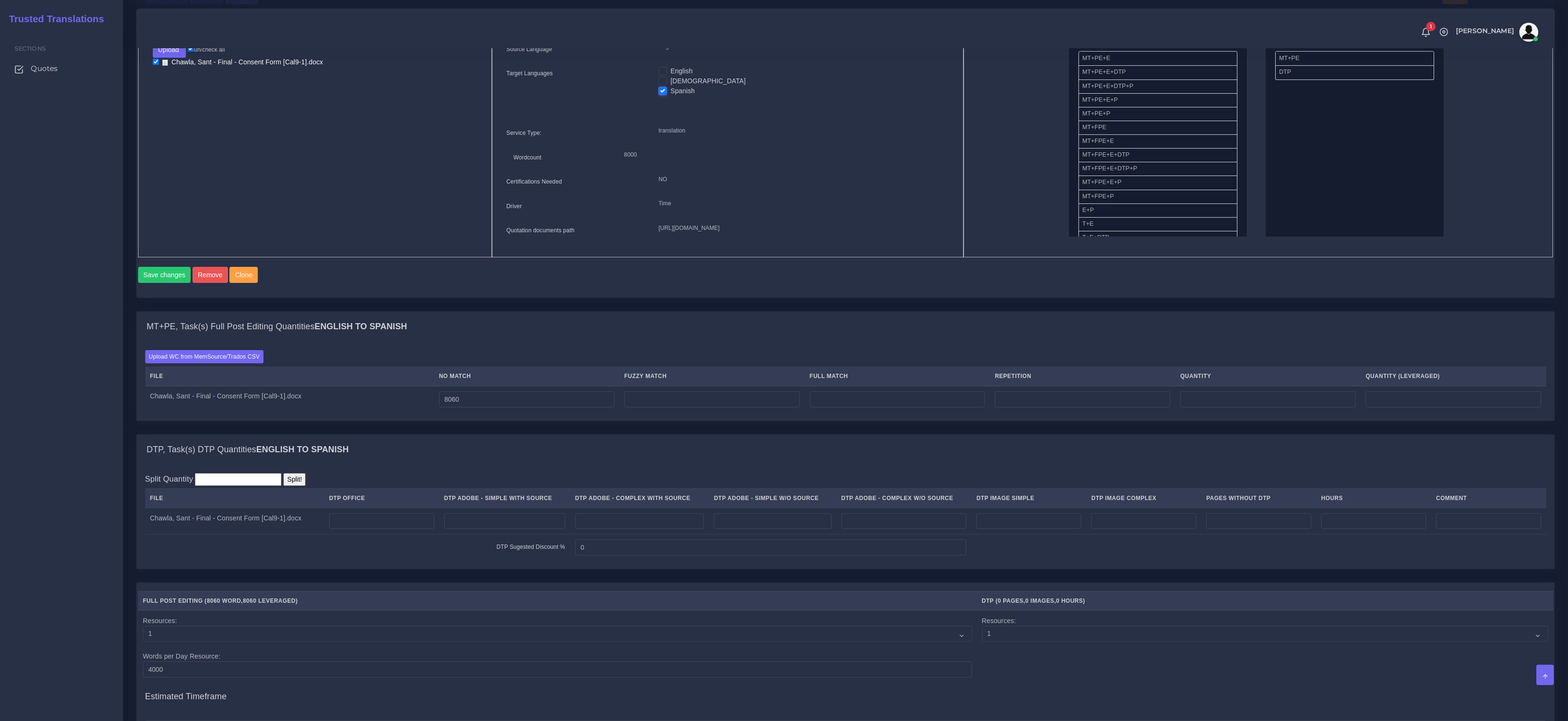
type input "8060"
click at [1138, 407] on input "number" at bounding box center [1082, 399] width 175 height 16
paste input "71"
type input "71"
type input "8131"
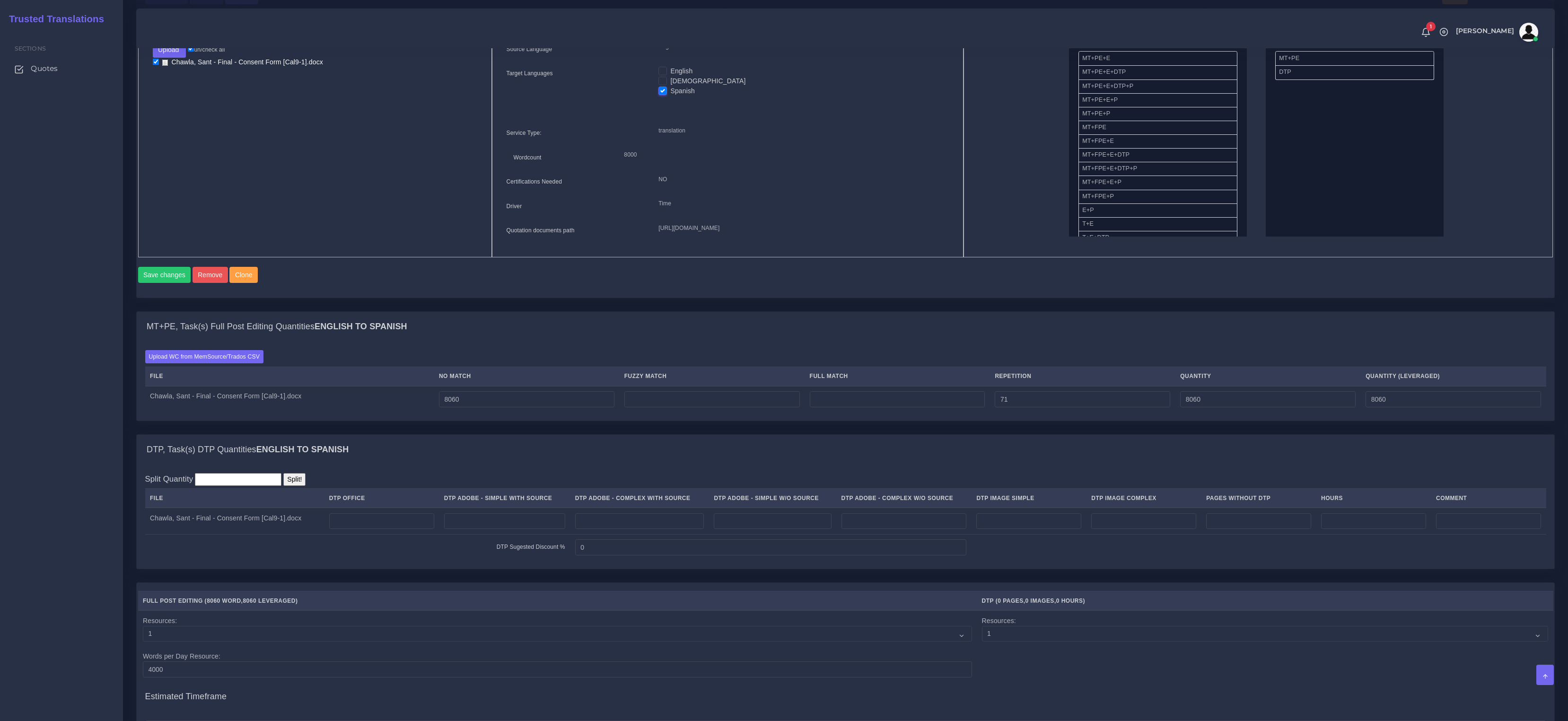
type input "8077"
click at [405, 534] on td at bounding box center [381, 521] width 115 height 27
click at [408, 530] on input "number" at bounding box center [382, 521] width 105 height 16
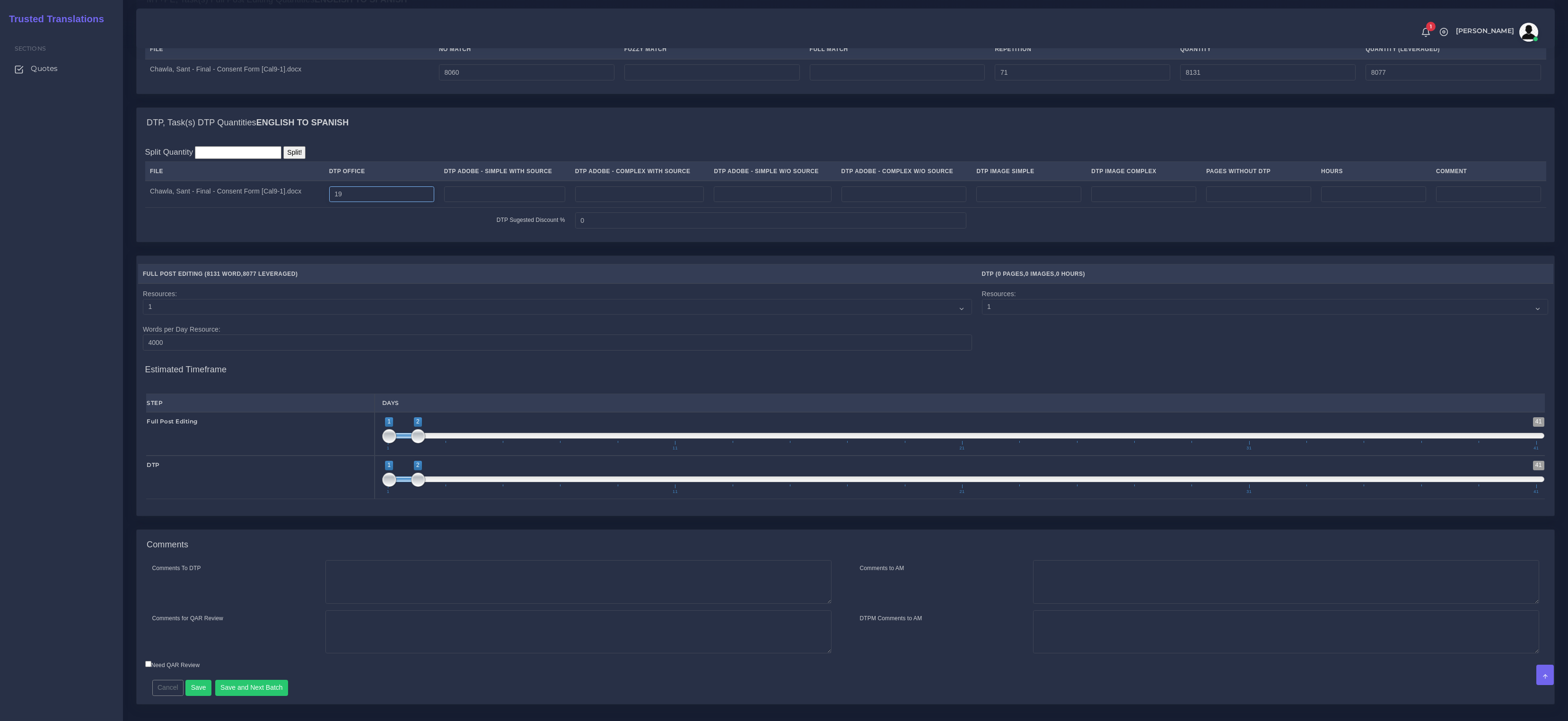
scroll to position [780, 0]
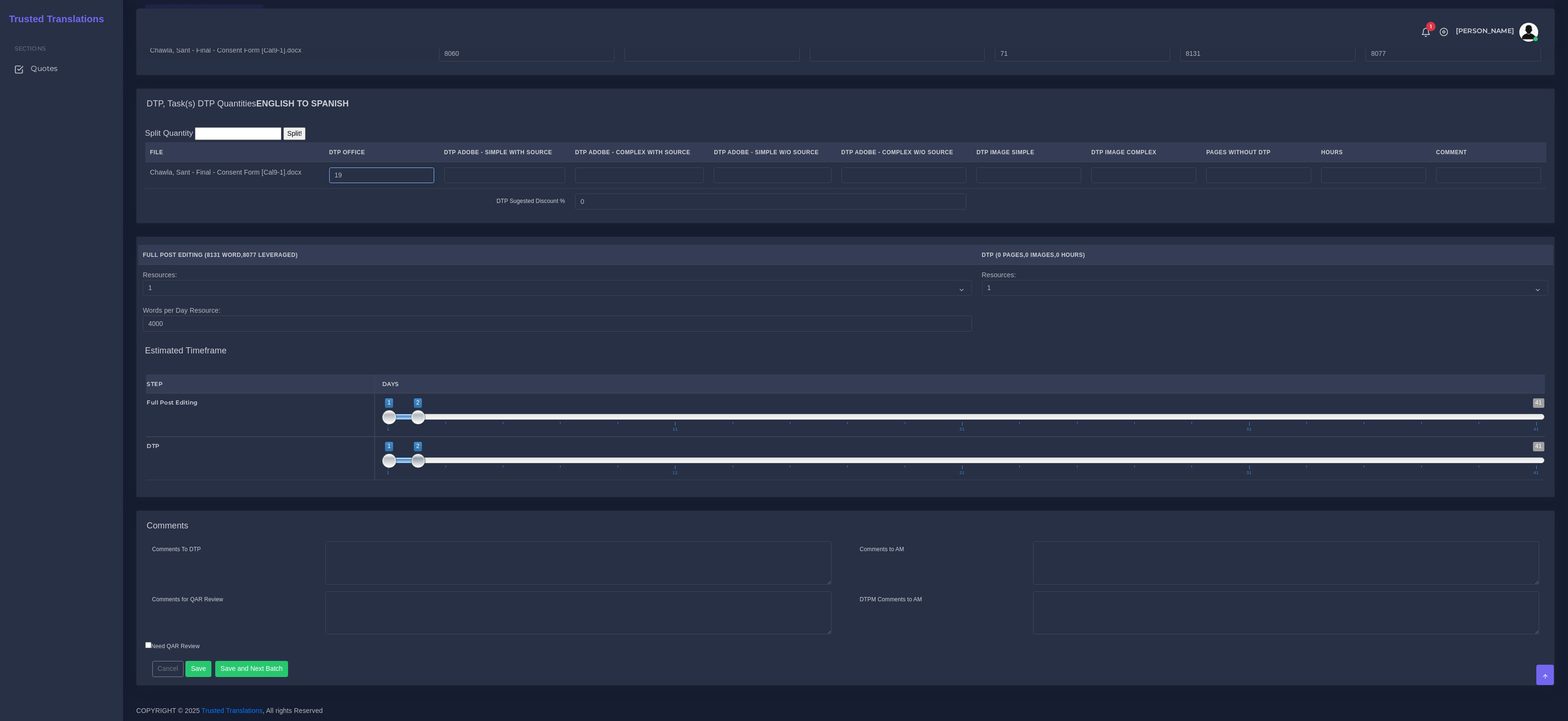
type input "19"
type input "2;3"
drag, startPoint x: 417, startPoint y: 462, endPoint x: 426, endPoint y: 460, distance: 9.2
click at [426, 460] on span at bounding box center [432, 460] width 29 height 5
click at [253, 669] on button "Save and Next Batch" at bounding box center [252, 669] width 73 height 16
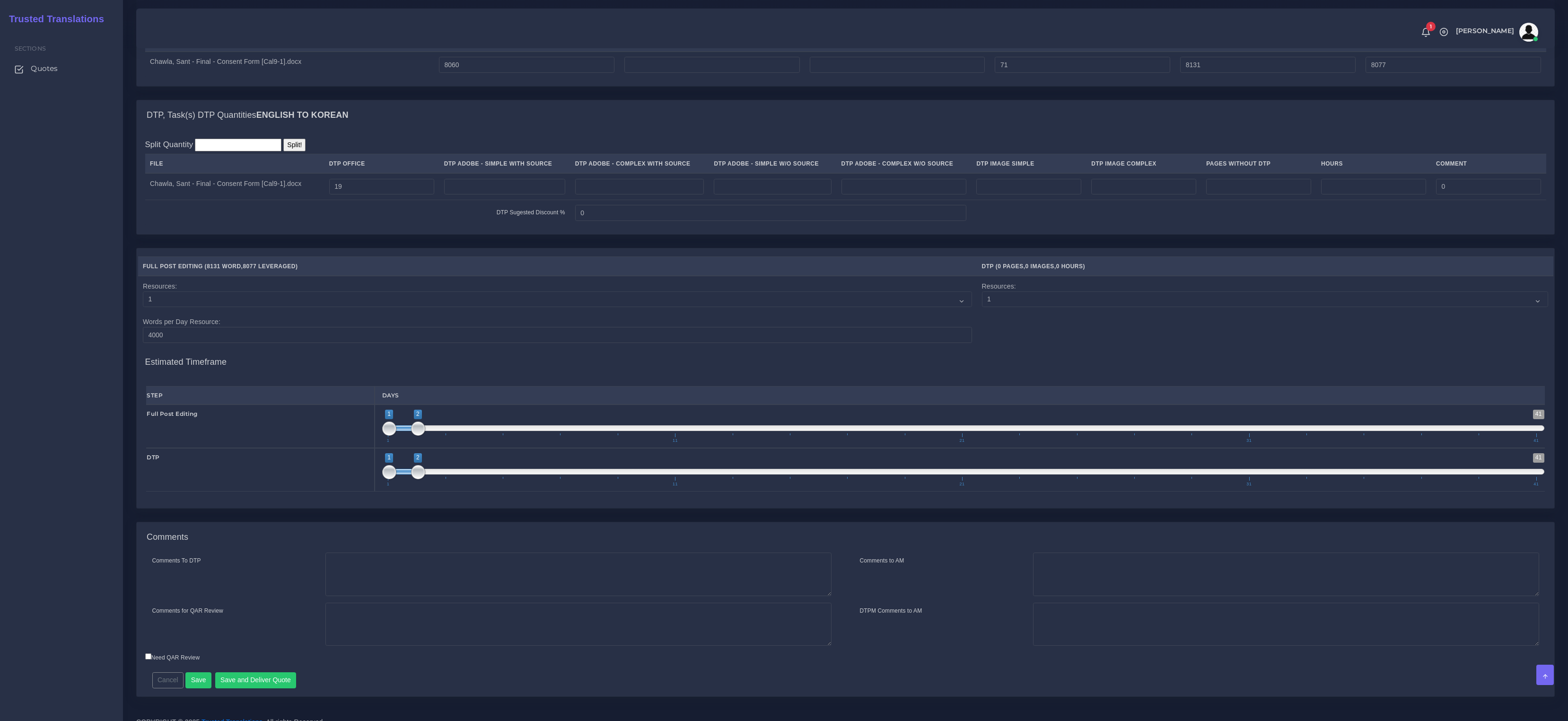
scroll to position [780, 0]
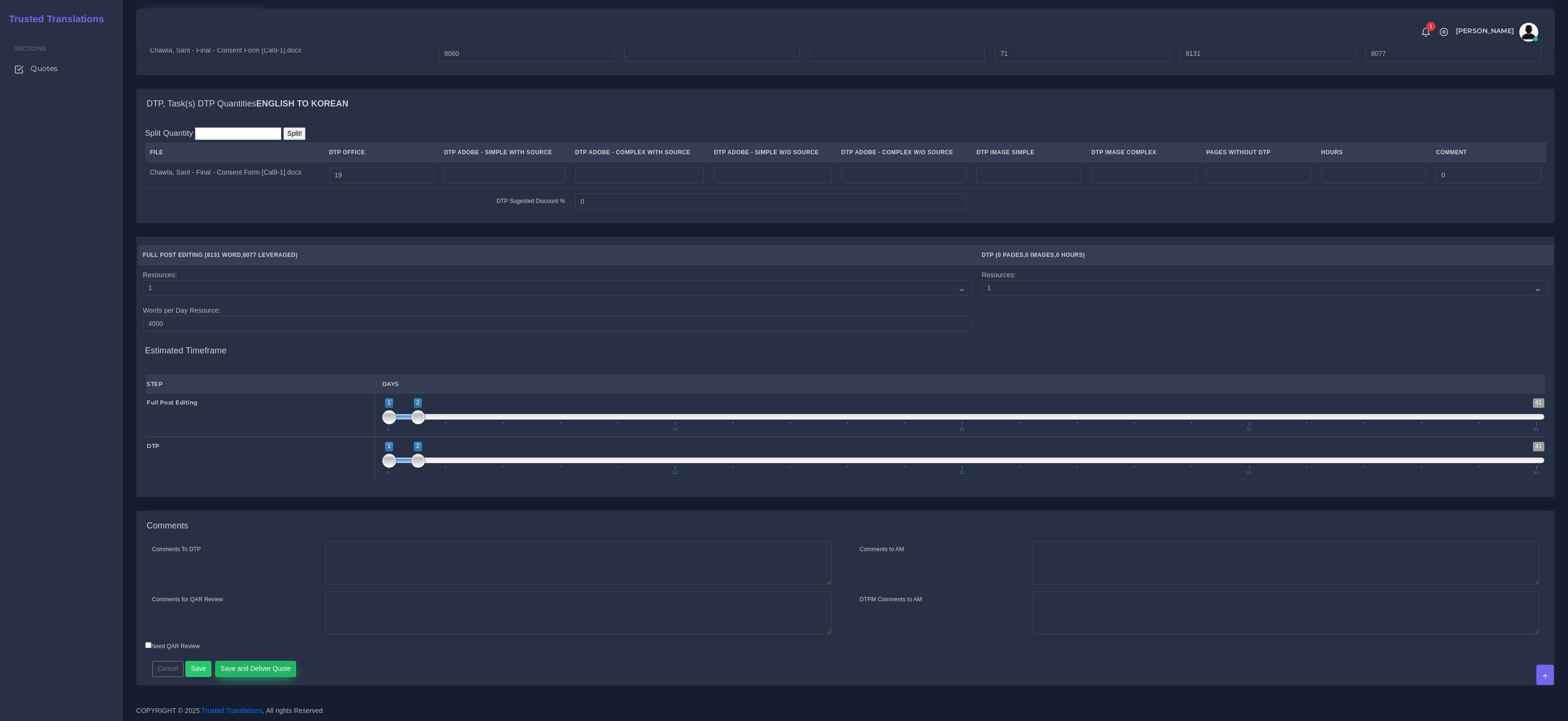
click at [264, 662] on button "Save and Deliver Quote" at bounding box center [256, 669] width 82 height 16
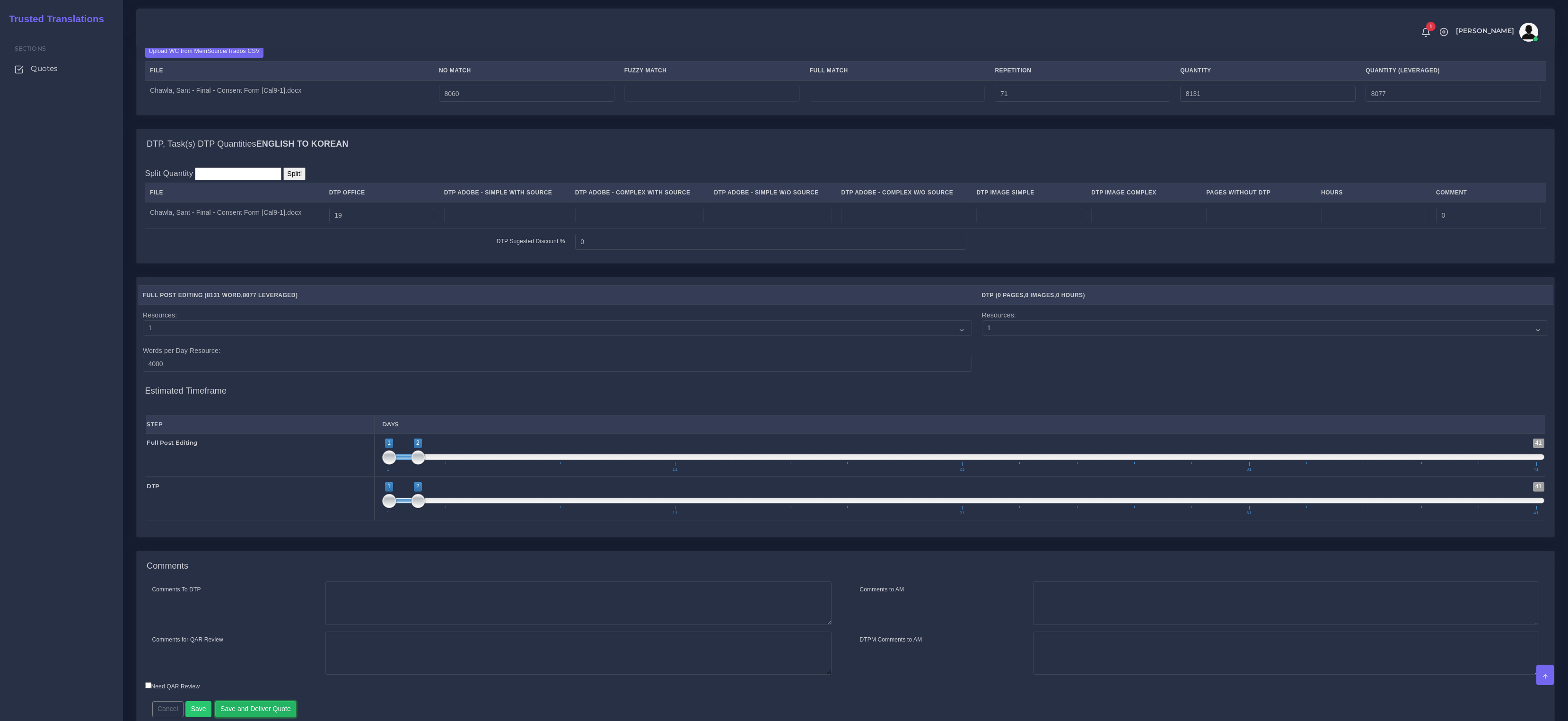
scroll to position [647, 0]
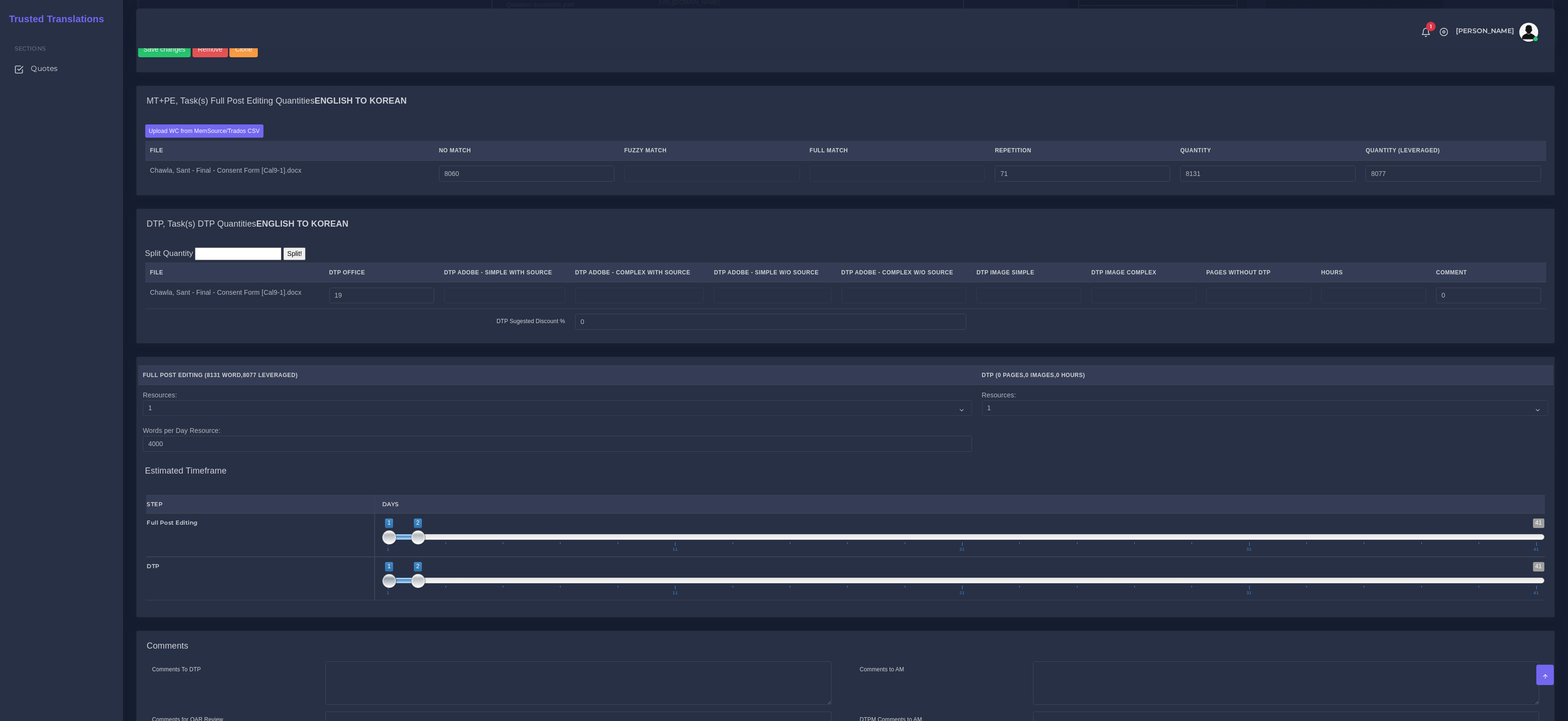
type input "2;3"
drag, startPoint x: 405, startPoint y: 596, endPoint x: 425, endPoint y: 592, distance: 20.4
click at [425, 583] on span at bounding box center [432, 580] width 29 height 5
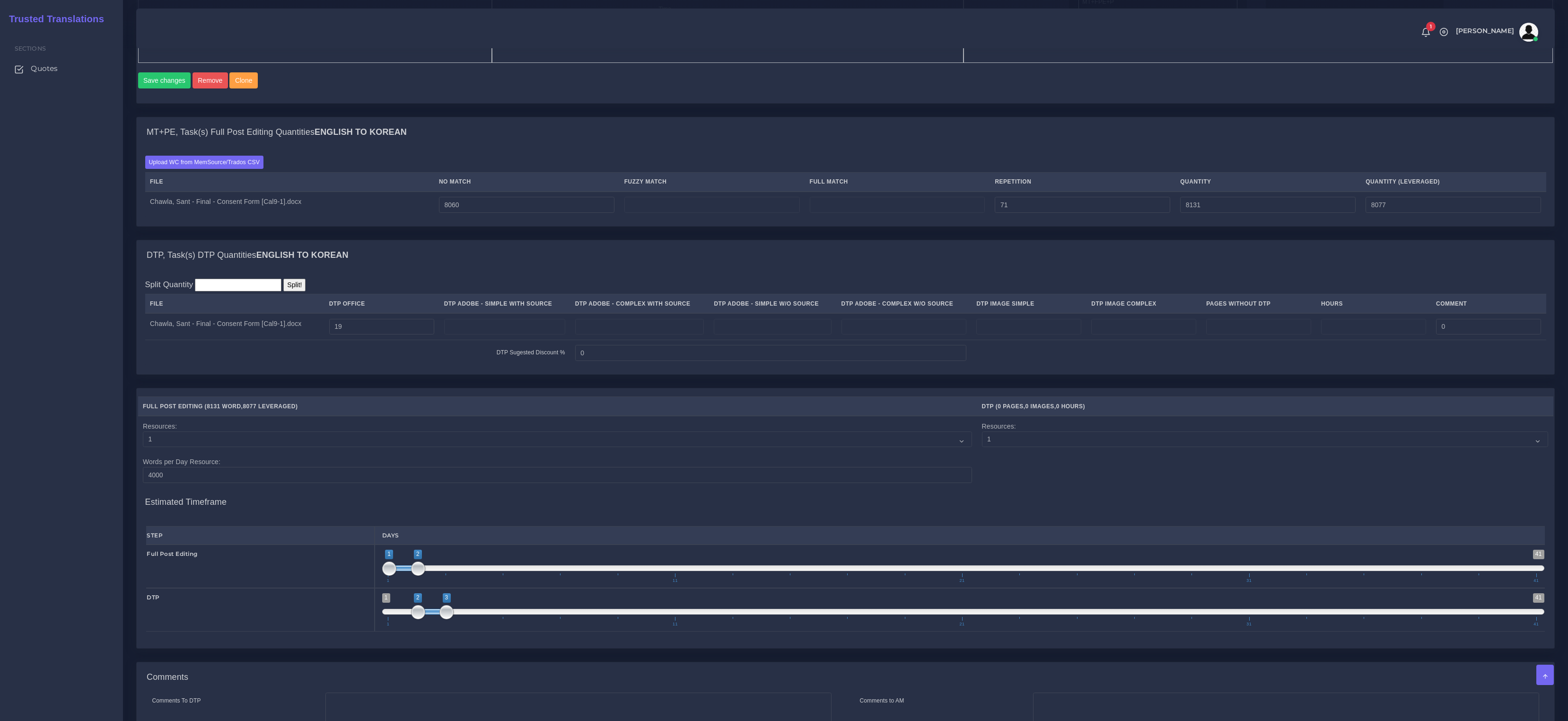
scroll to position [616, 0]
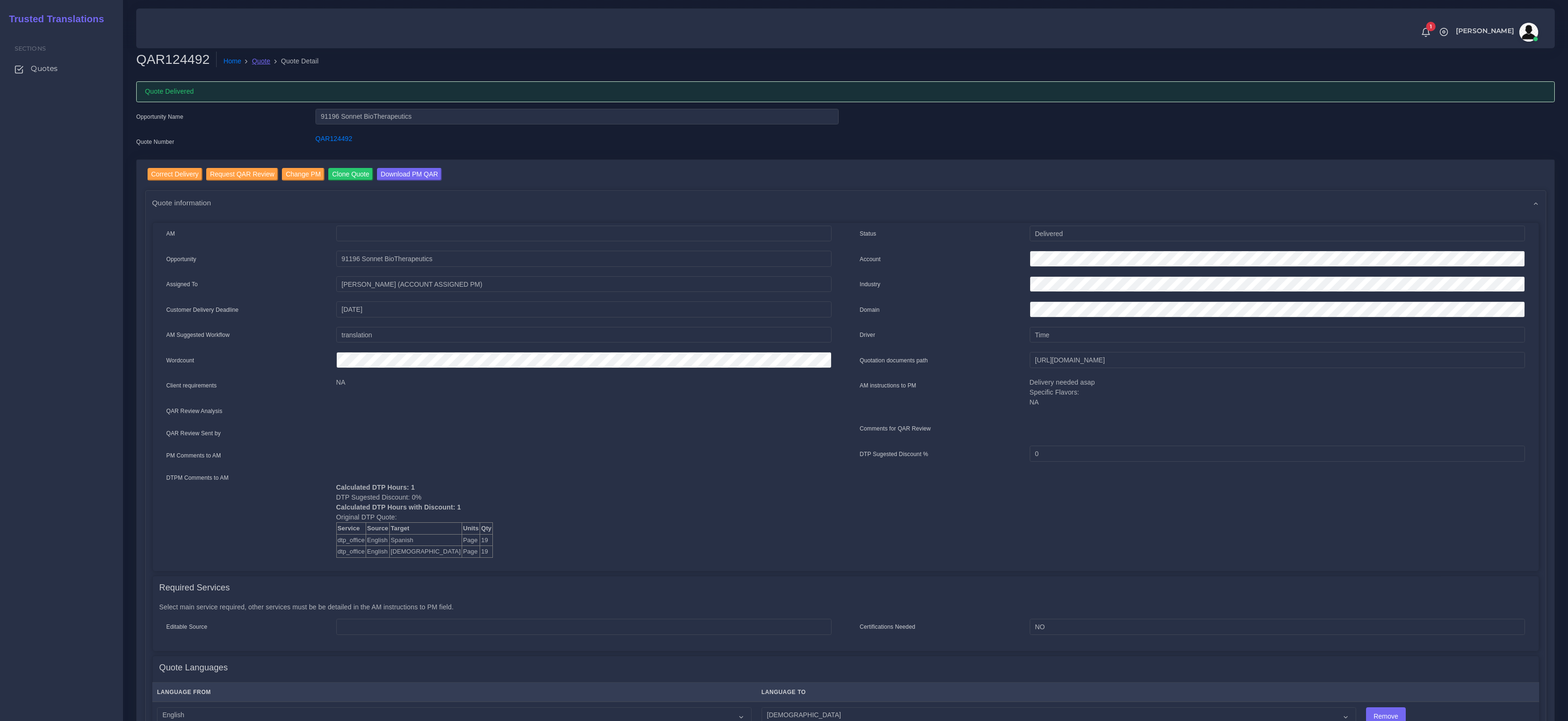
click at [259, 60] on link "Quote" at bounding box center [261, 61] width 18 height 10
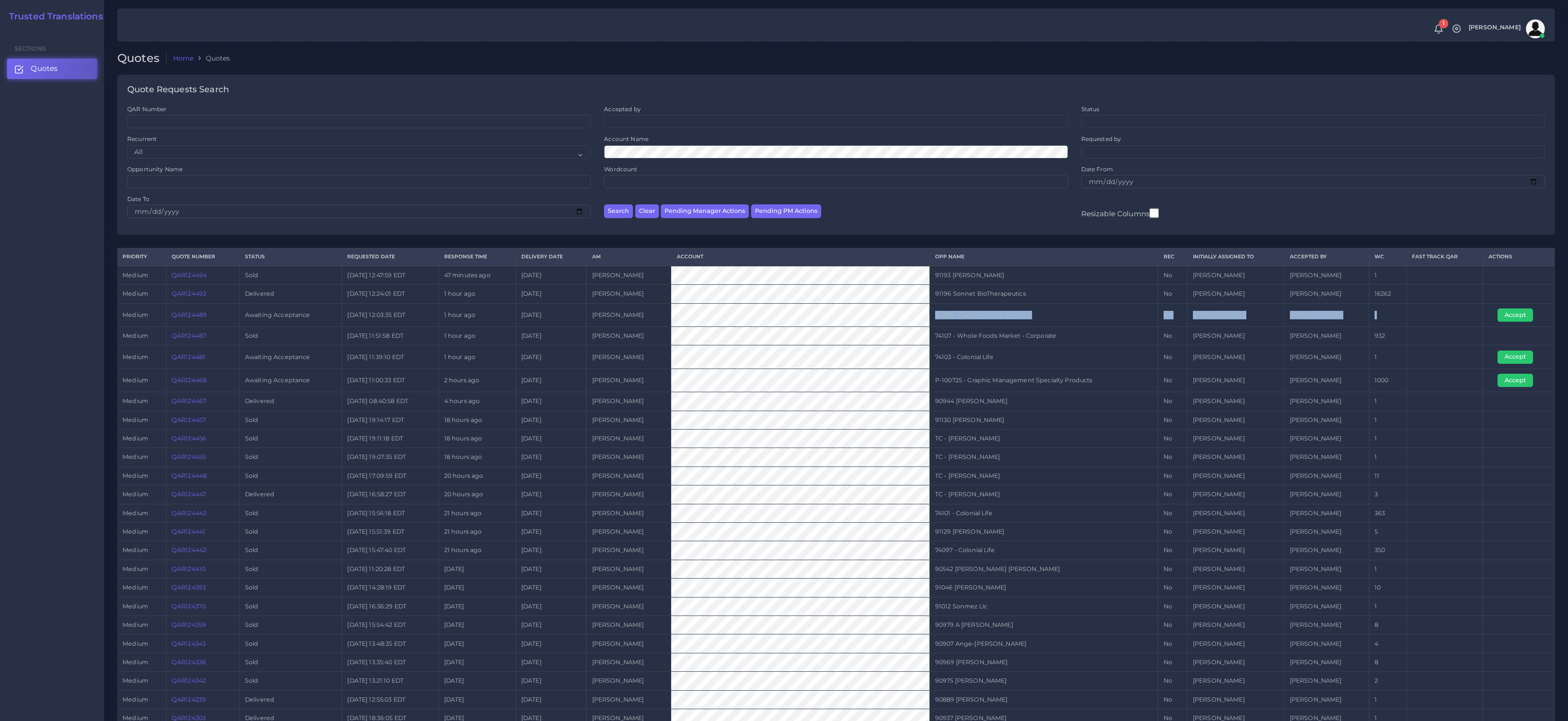
drag, startPoint x: 1423, startPoint y: 322, endPoint x: 1049, endPoint y: 311, distance: 374.2
click at [1049, 311] on tr "medium QAR124489 Awaiting Acceptance [DATE] 12:03:35 EDT 1 hour ago [DATE] [PER…" at bounding box center [836, 315] width 1438 height 23
click at [186, 315] on link "QAR124489" at bounding box center [189, 315] width 35 height 7
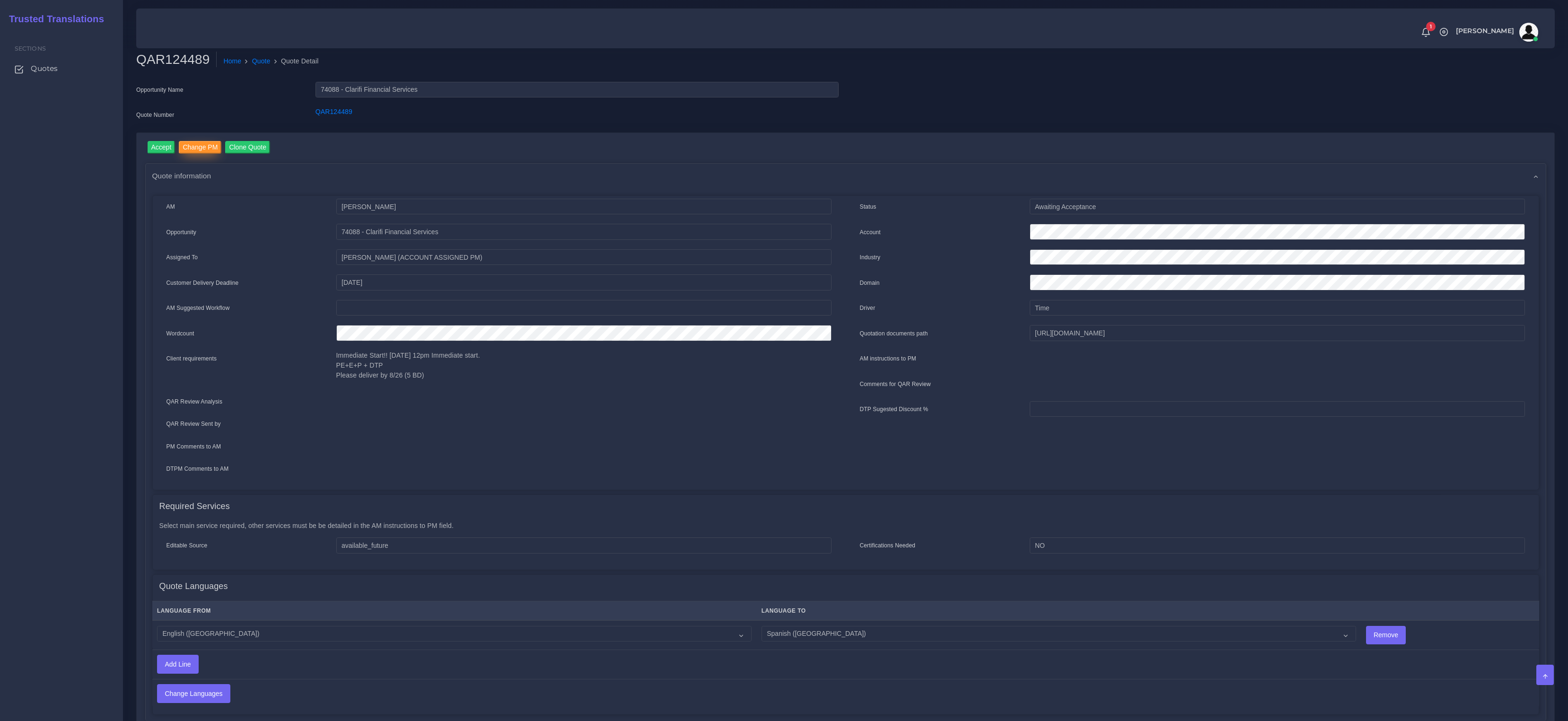
click at [209, 147] on input "Change PM" at bounding box center [200, 147] width 43 height 13
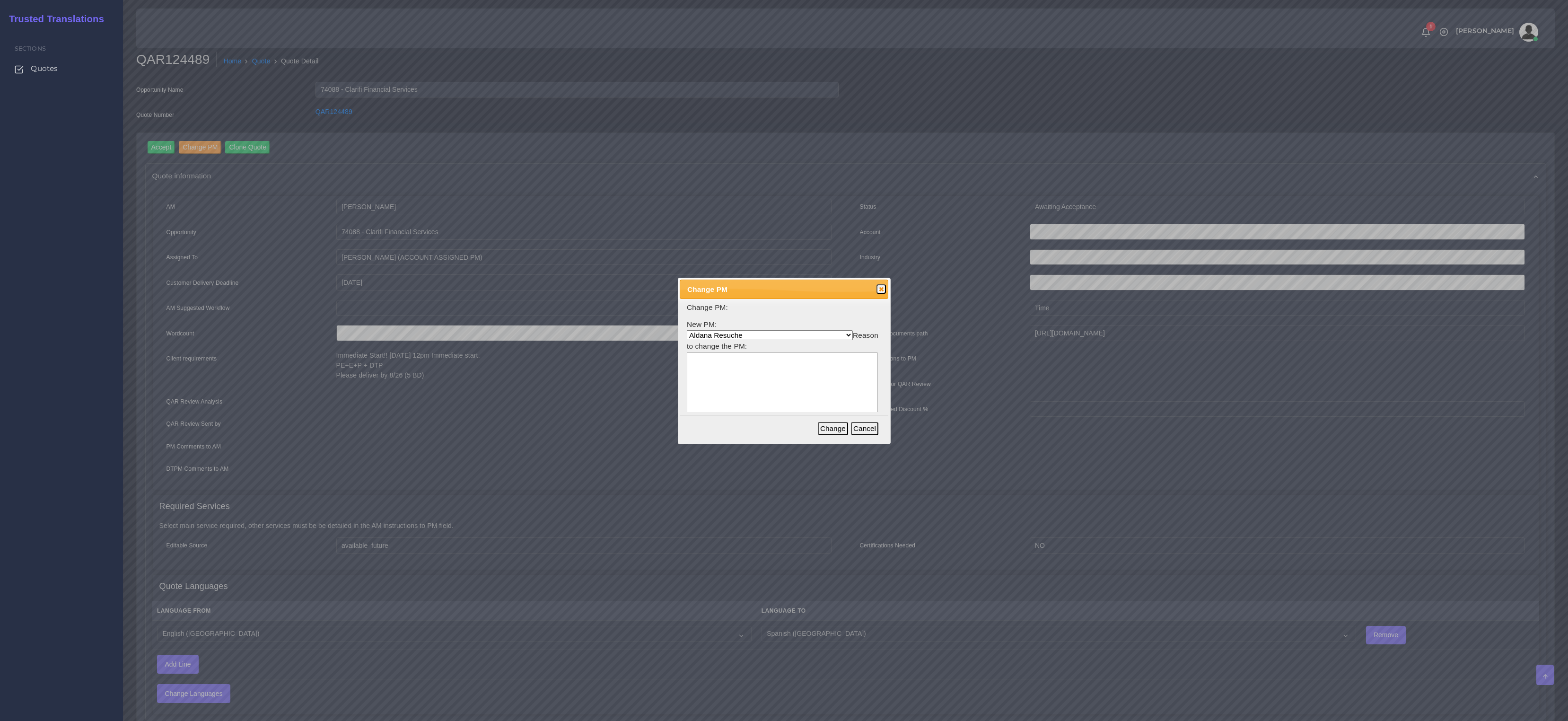
click at [744, 335] on select "Aldana Resuche Ana Whitby PM Beatriz Lacerda Dana Rossi Diego Leotta Gabriela S…" at bounding box center [769, 335] width 166 height 10
select select "3e925e02-f17d-4791-9412-c46ab5cb8daa"
click at [687, 330] on select "Aldana Resuche Ana Whitby PM Beatriz Lacerda Dana Rossi Diego Leotta Gabriela S…" at bounding box center [769, 335] width 166 height 10
click at [748, 369] on textarea at bounding box center [782, 397] width 191 height 90
type textarea "x"
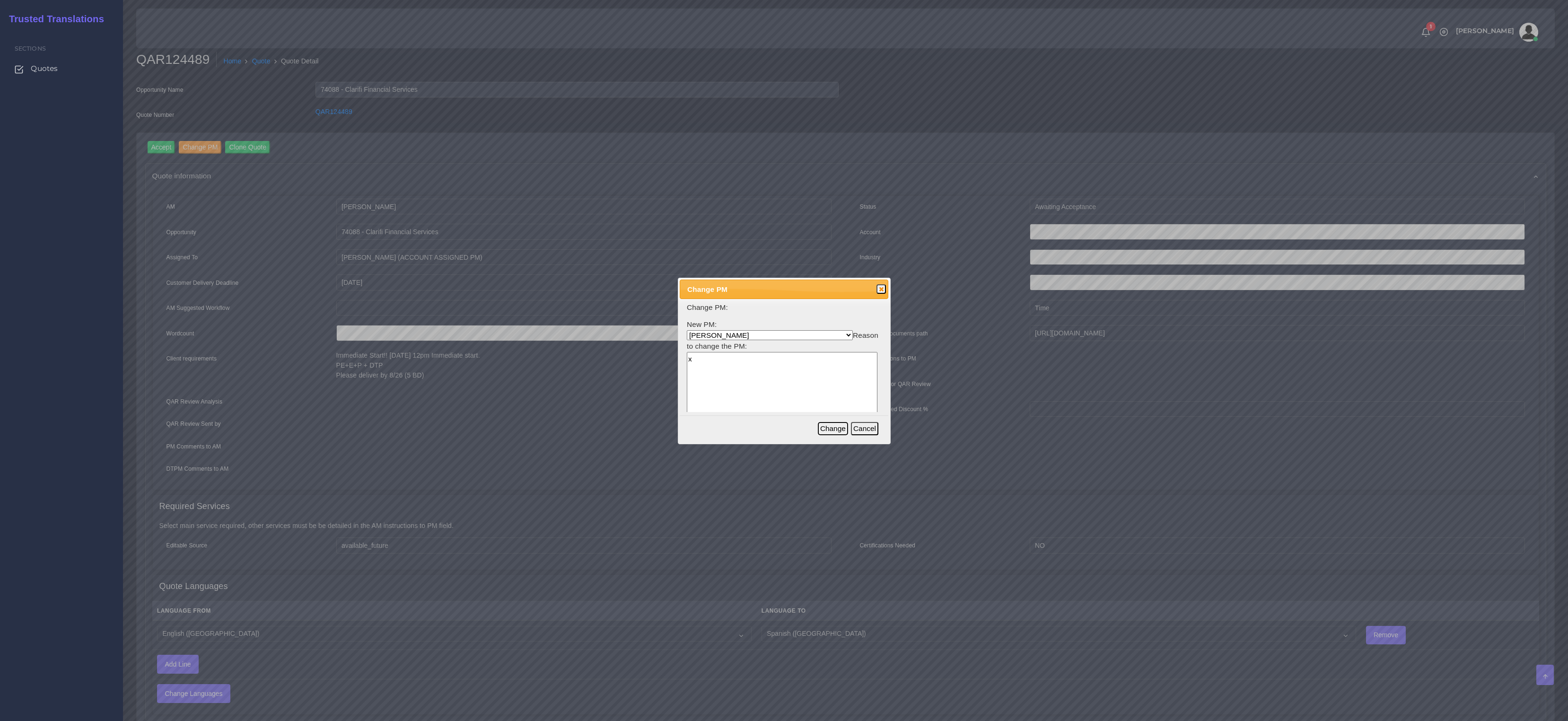
click at [828, 429] on button "Change" at bounding box center [833, 429] width 30 height 13
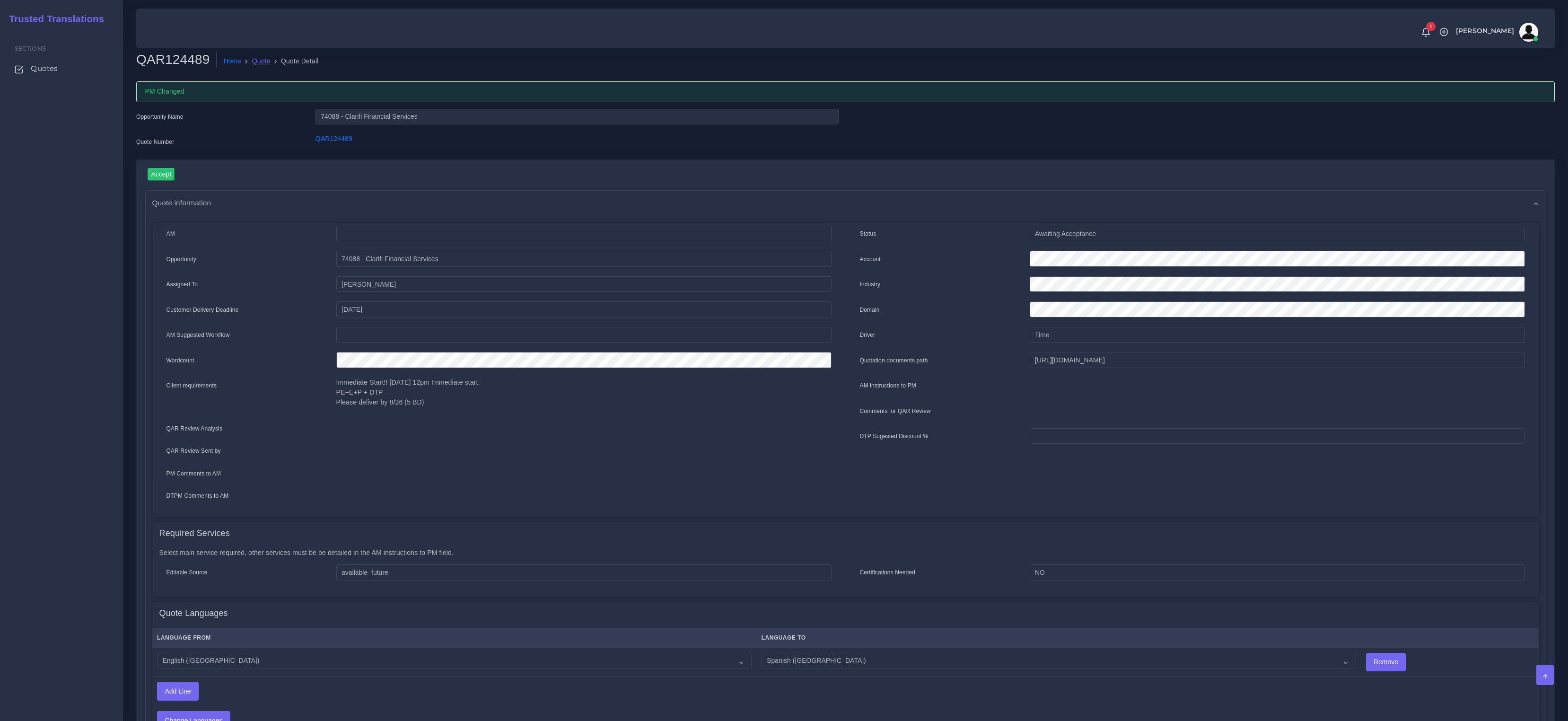
click at [261, 63] on link "Quote" at bounding box center [261, 61] width 18 height 10
